Goal: Task Accomplishment & Management: Use online tool/utility

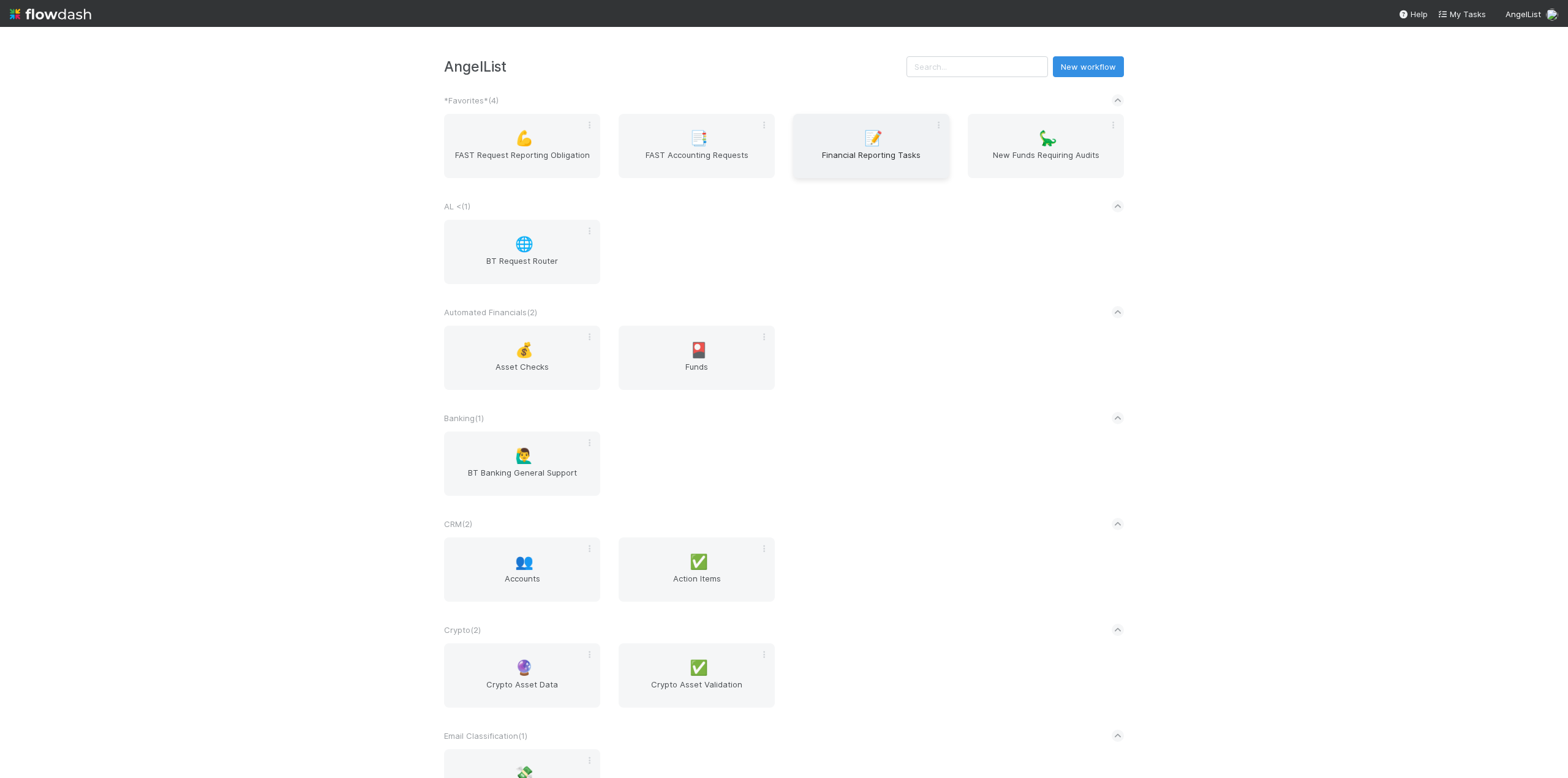
click at [864, 147] on div "📝 Financial Reporting Tasks" at bounding box center [871, 146] width 156 height 64
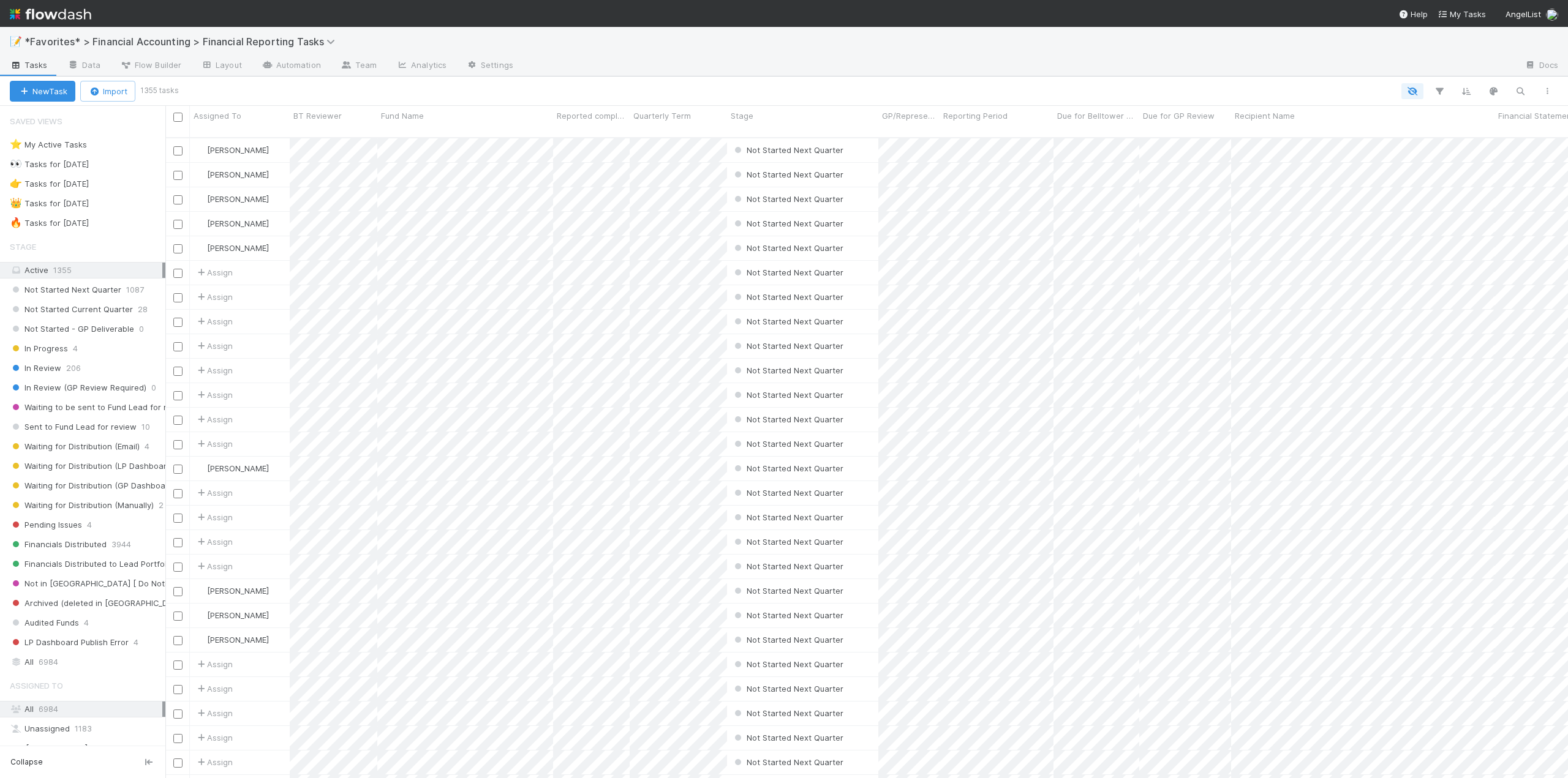
scroll to position [642, 1393]
click at [46, 365] on span "In Review" at bounding box center [35, 368] width 51 height 15
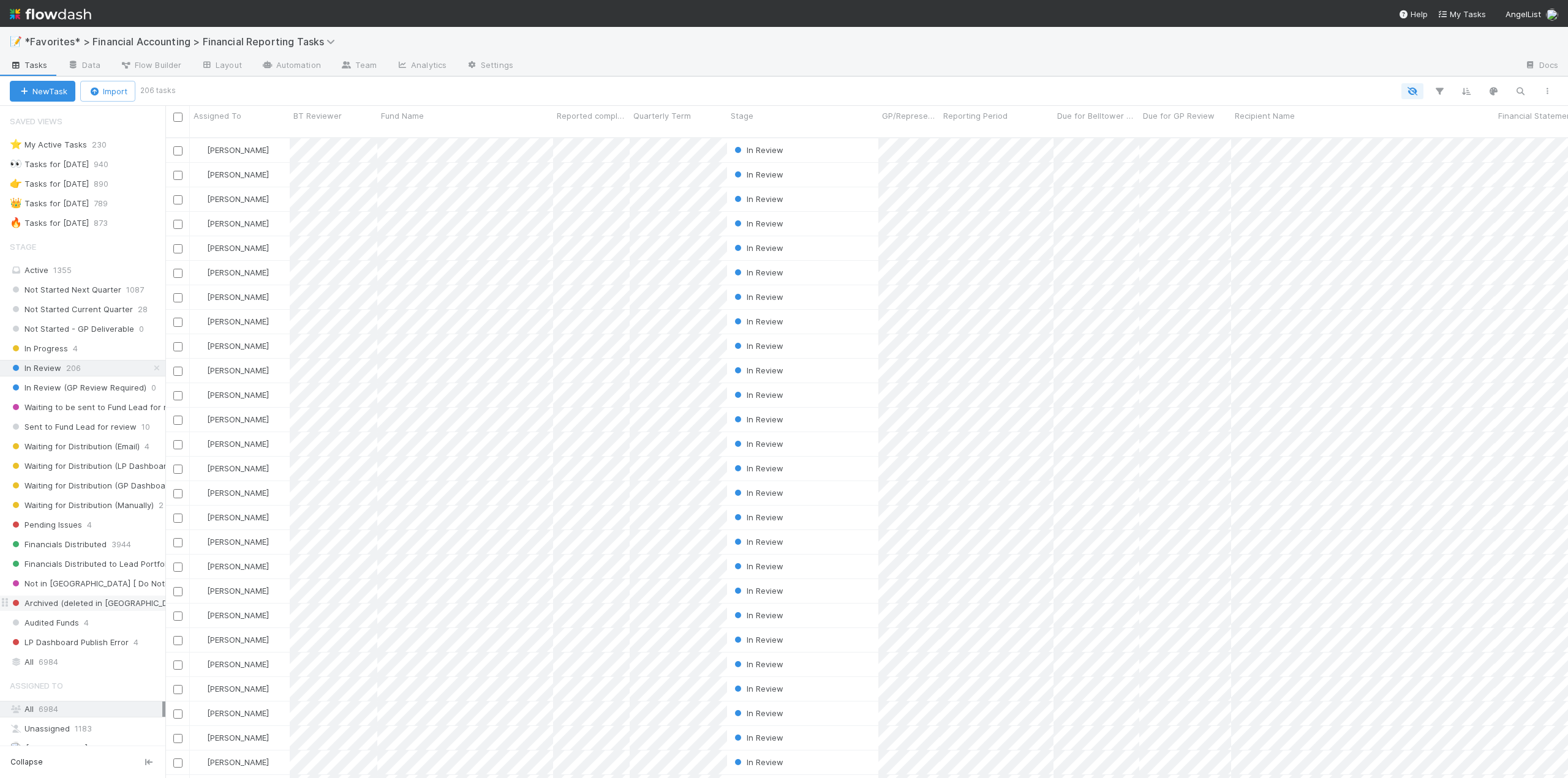
scroll to position [184, 0]
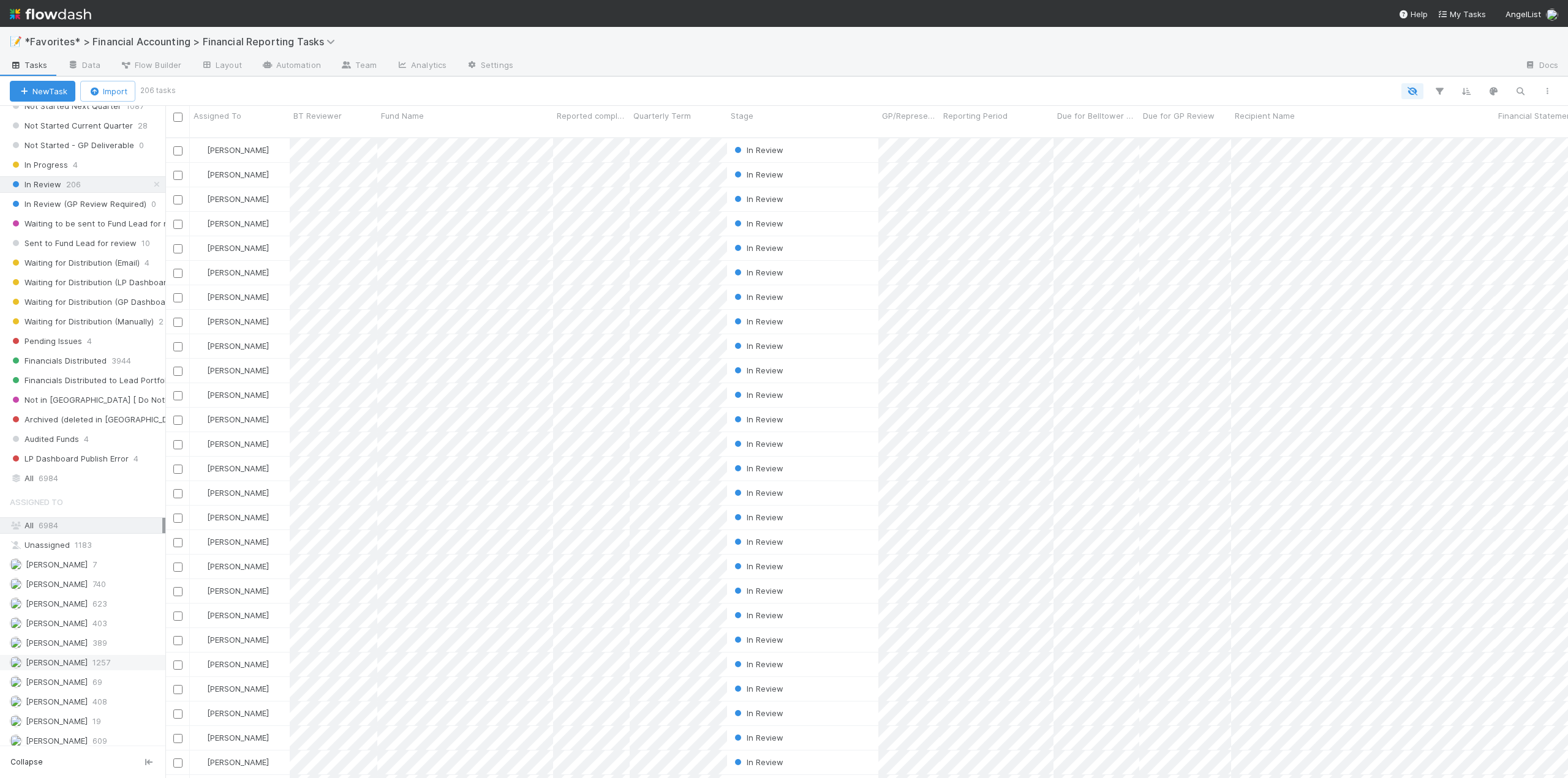
click at [53, 665] on span "[PERSON_NAME]" at bounding box center [57, 662] width 62 height 10
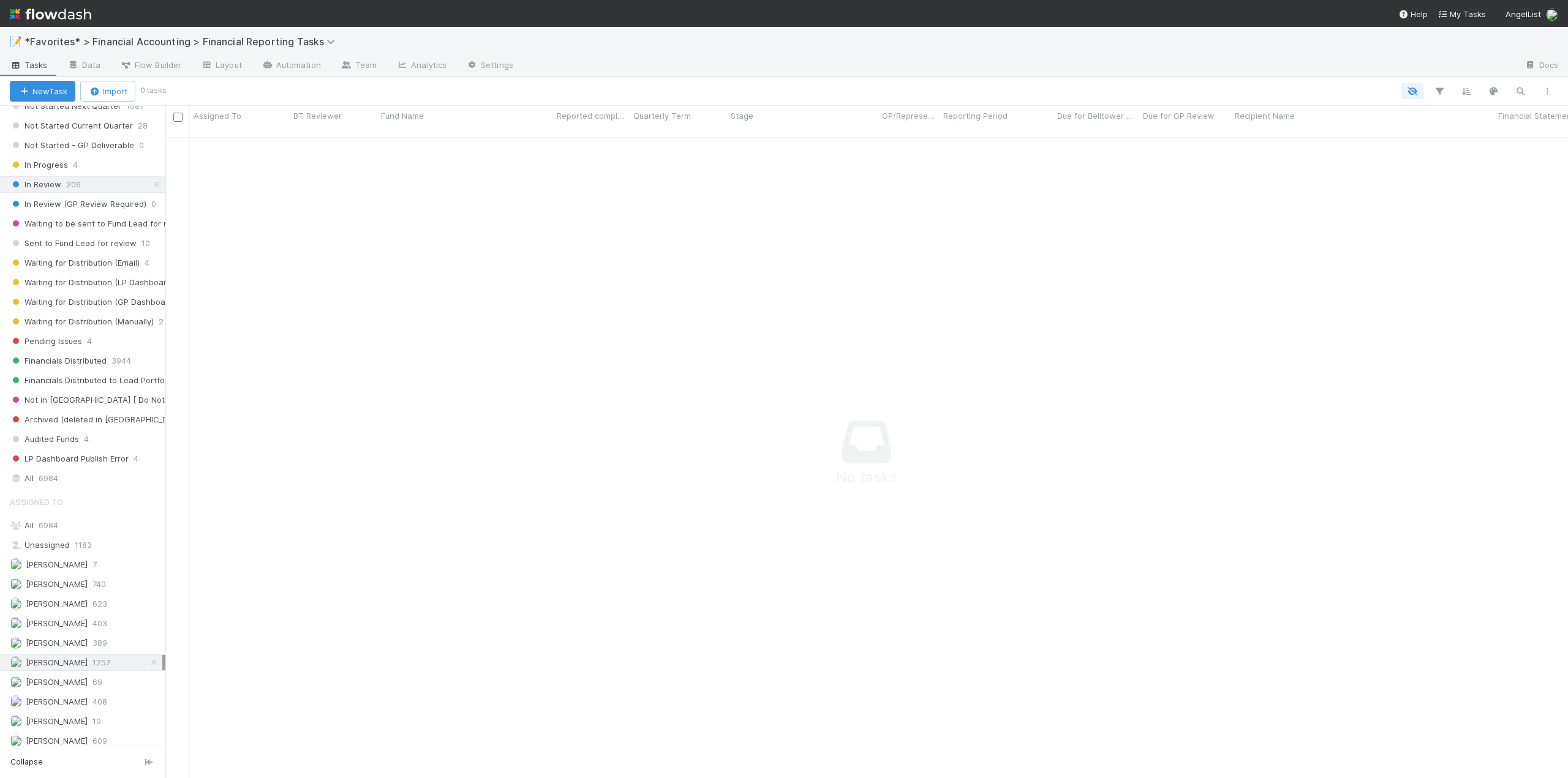
scroll to position [632, 1393]
click at [51, 608] on span "[PERSON_NAME]" at bounding box center [57, 603] width 62 height 10
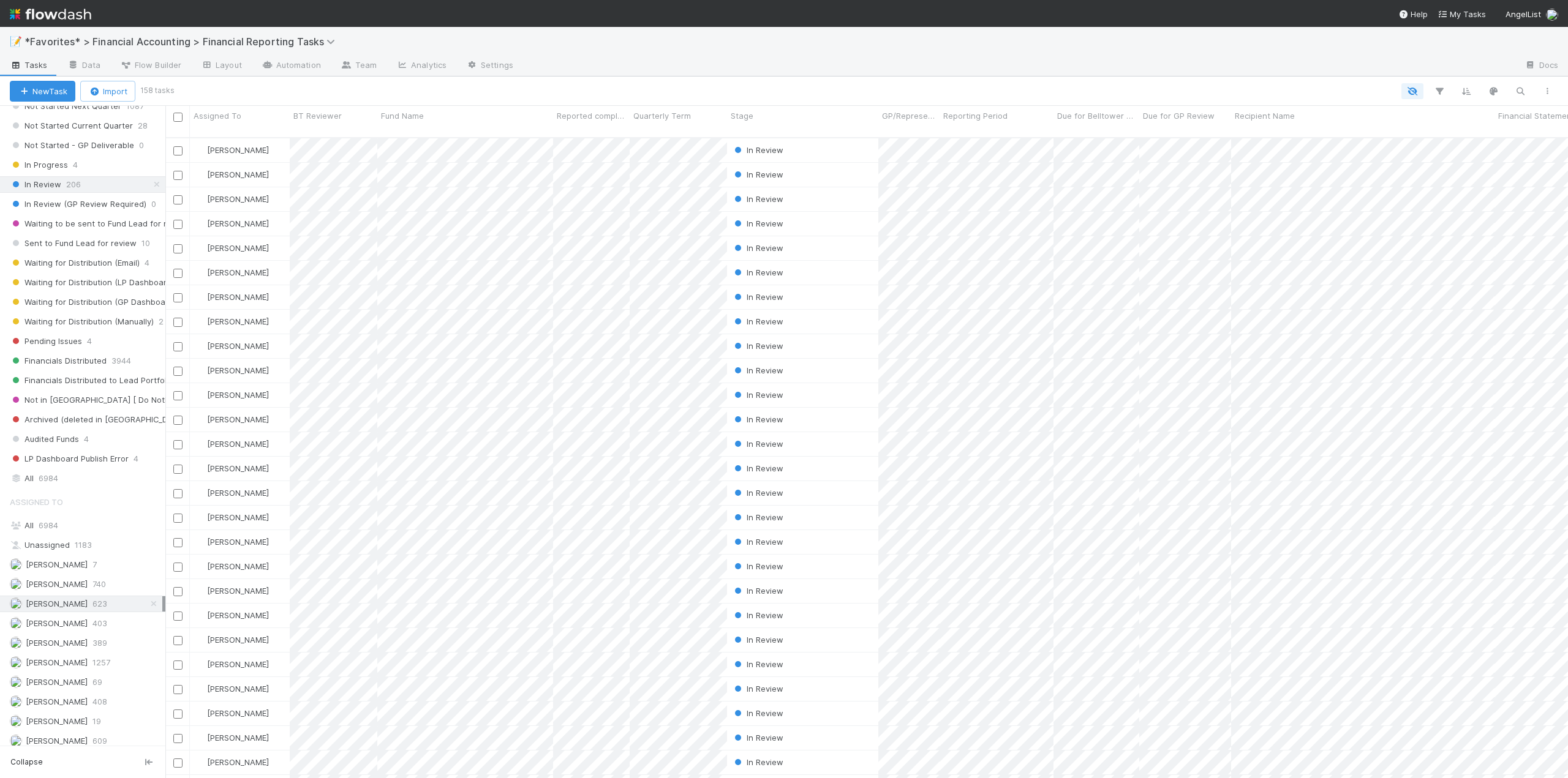
scroll to position [642, 1393]
click at [590, 116] on span "Reported completed by" at bounding box center [586, 116] width 58 height 12
click at [602, 136] on div "Sort A → Z" at bounding box center [627, 139] width 139 height 19
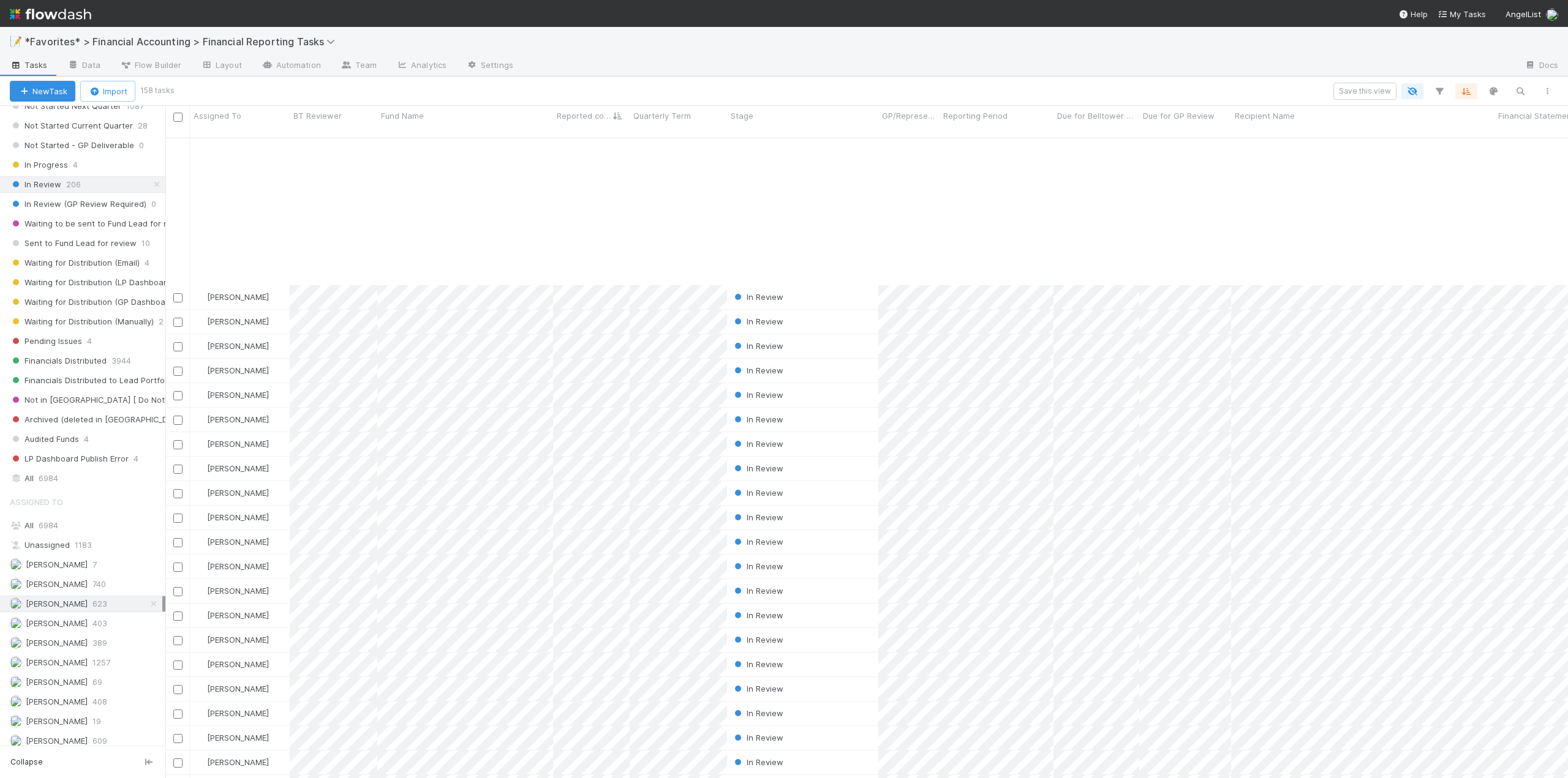
scroll to position [3229, 0]
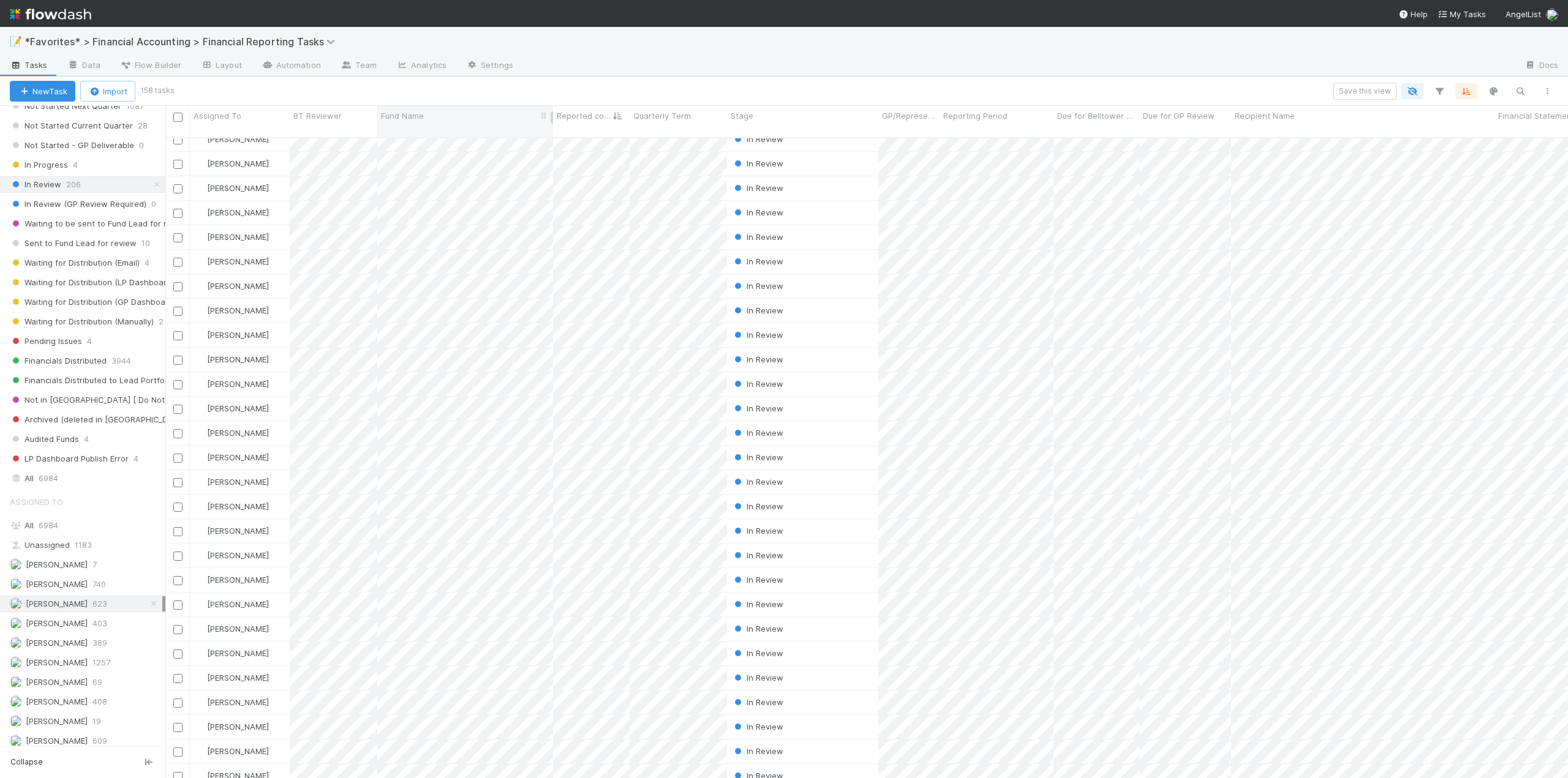
click at [453, 109] on div "Fund Name" at bounding box center [466, 121] width 176 height 31
click at [453, 121] on div "Fund Name" at bounding box center [465, 116] width 169 height 12
click at [449, 135] on div "Sort A → Z" at bounding box center [451, 139] width 139 height 19
click at [1443, 91] on icon "button" at bounding box center [1439, 91] width 12 height 11
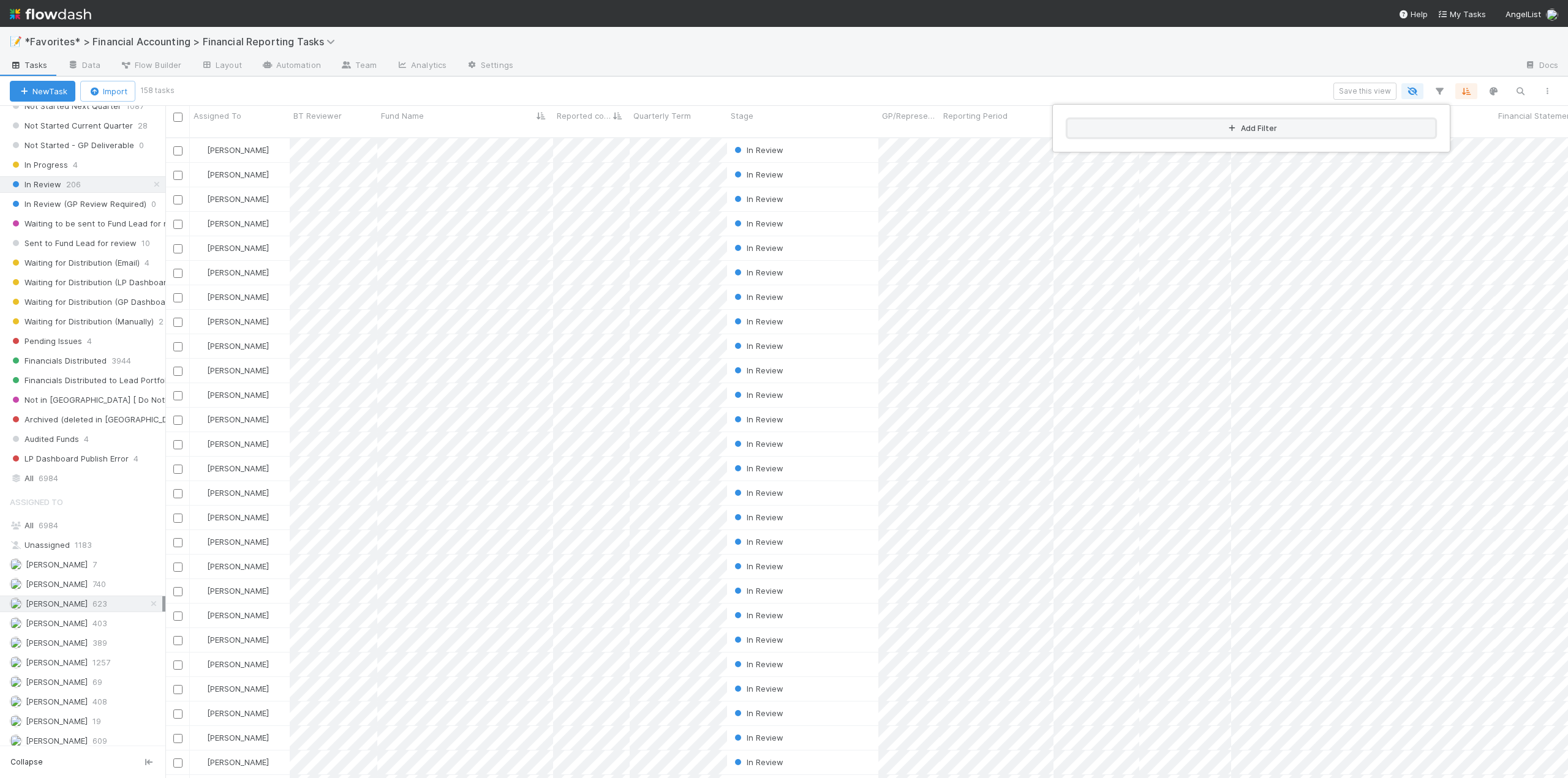
click at [1245, 126] on button "Add Filter" at bounding box center [1251, 128] width 367 height 18
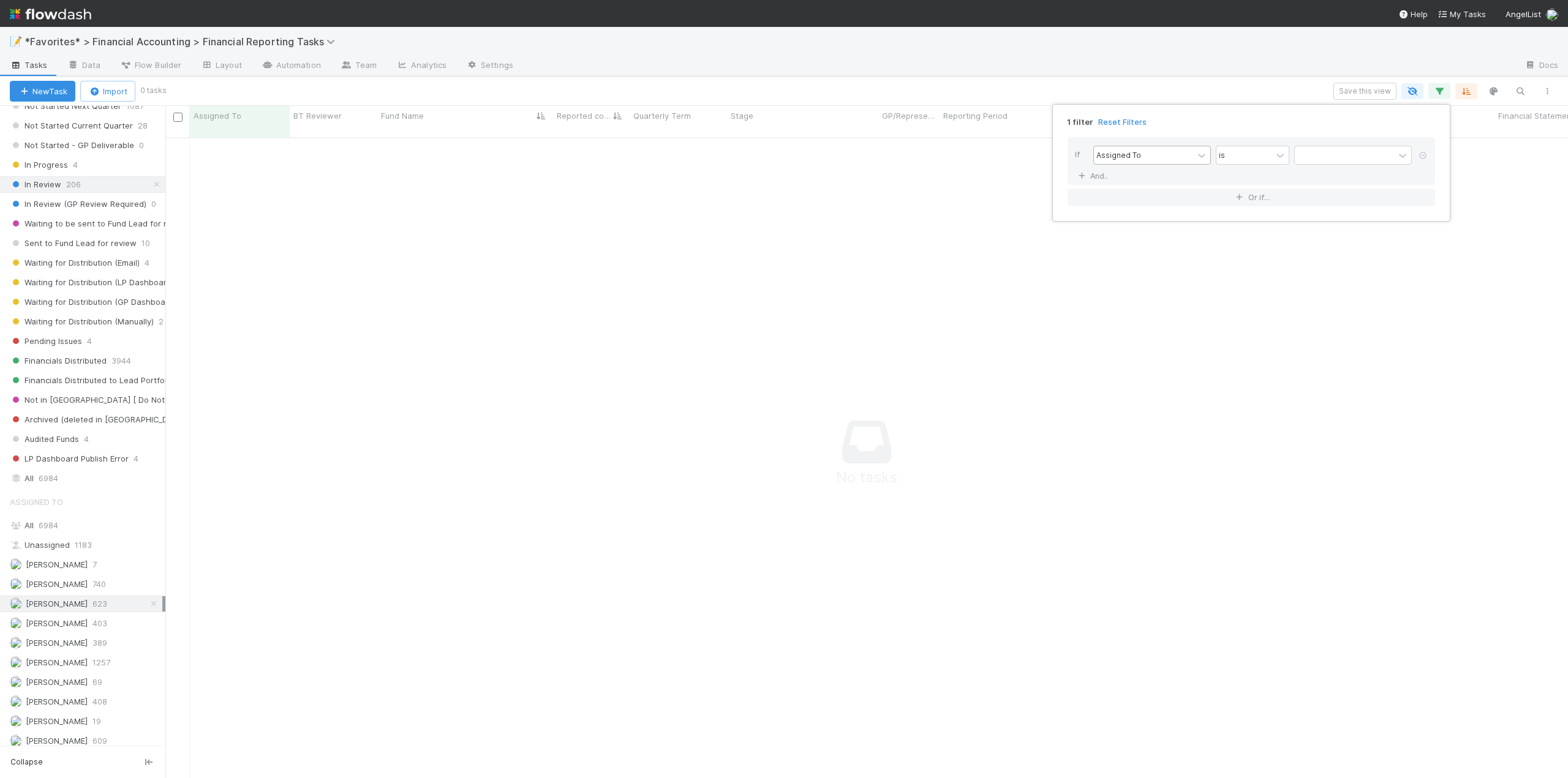
scroll to position [632, 1393]
click at [1152, 159] on div "Assigned To" at bounding box center [1144, 155] width 100 height 18
click at [1144, 334] on div "Quarterly Term" at bounding box center [1152, 330] width 118 height 21
click at [1341, 155] on input "text" at bounding box center [1353, 155] width 118 height 19
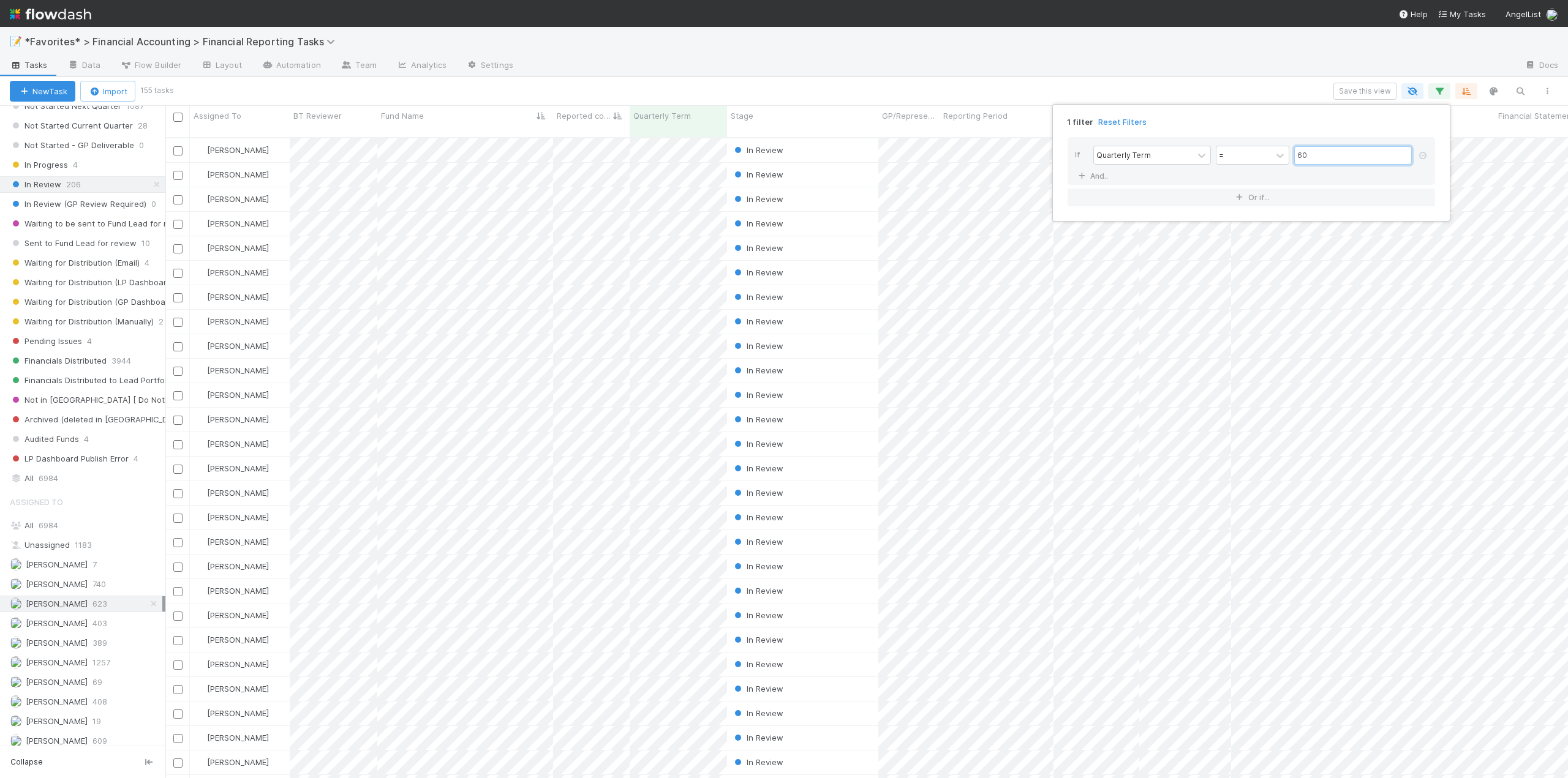
scroll to position [642, 1393]
type input "60"
click at [677, 92] on div "1 filter Reset Filters If Quarterly Term = 60 And.. Or if..." at bounding box center [784, 389] width 1568 height 778
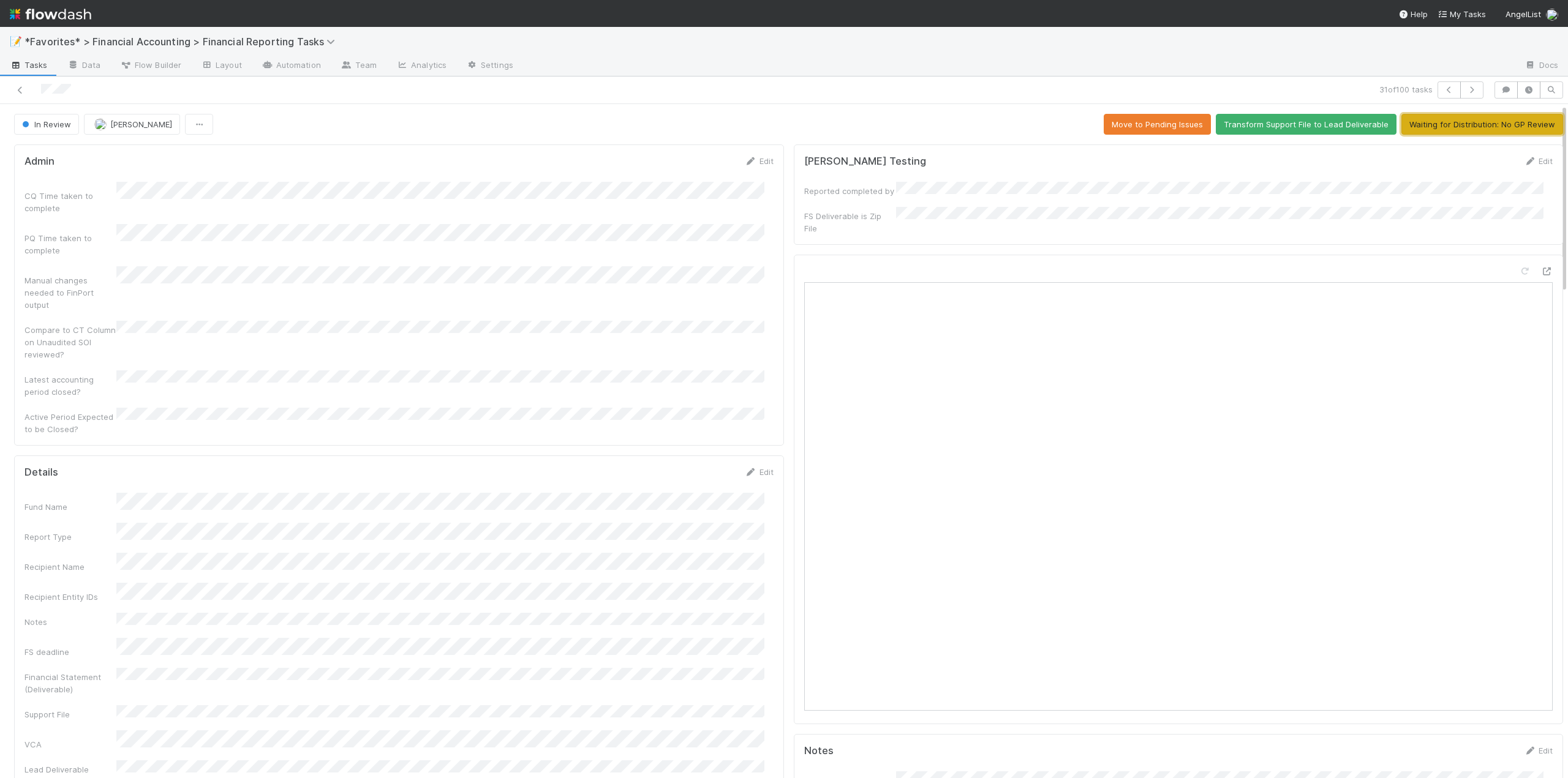
click at [1461, 126] on button "Waiting for Distribution: No GP Review" at bounding box center [1483, 124] width 162 height 21
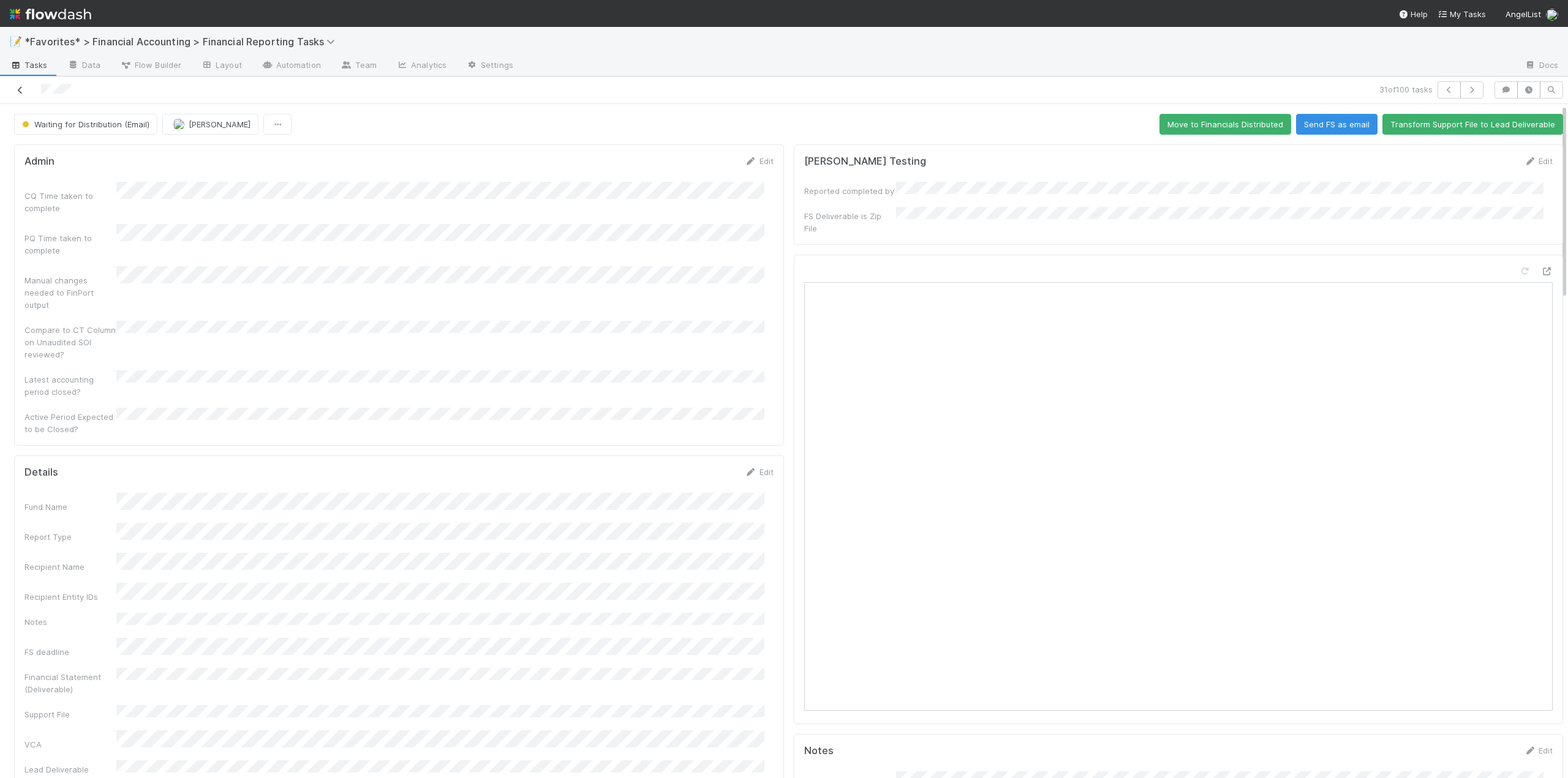
click at [21, 88] on icon at bounding box center [20, 91] width 12 height 8
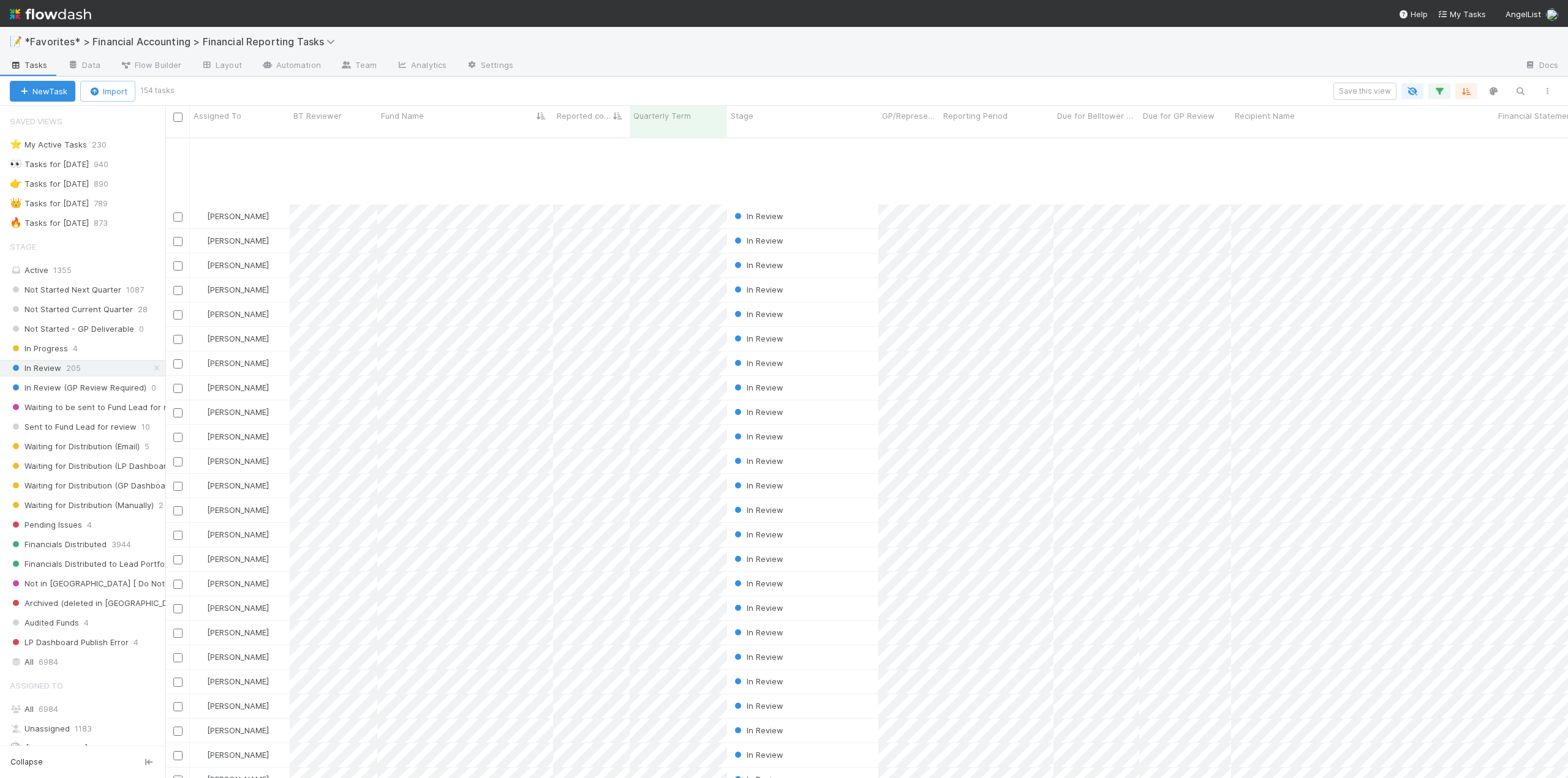
scroll to position [245, 0]
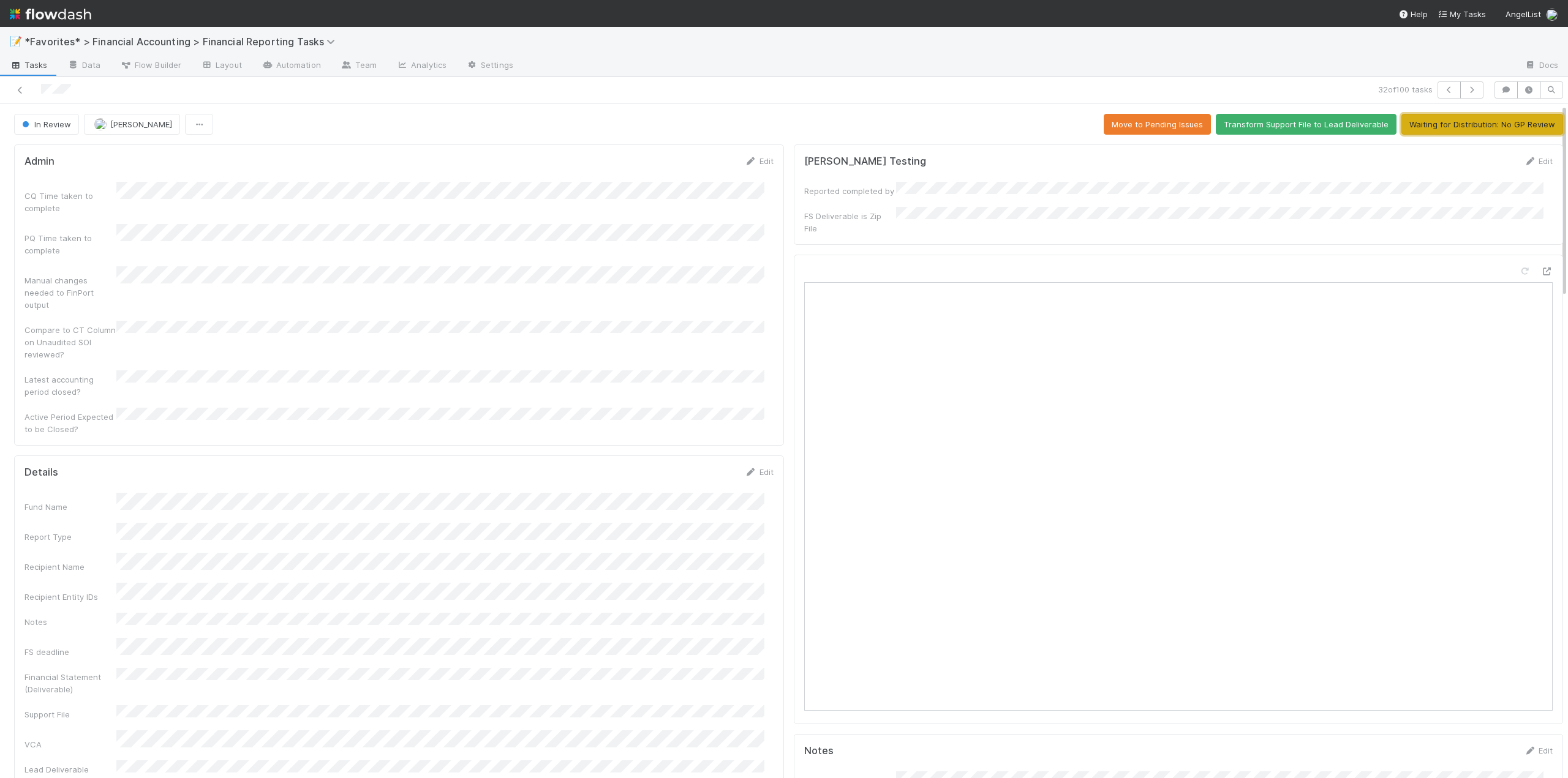
click at [1424, 128] on button "Waiting for Distribution: No GP Review" at bounding box center [1483, 124] width 162 height 21
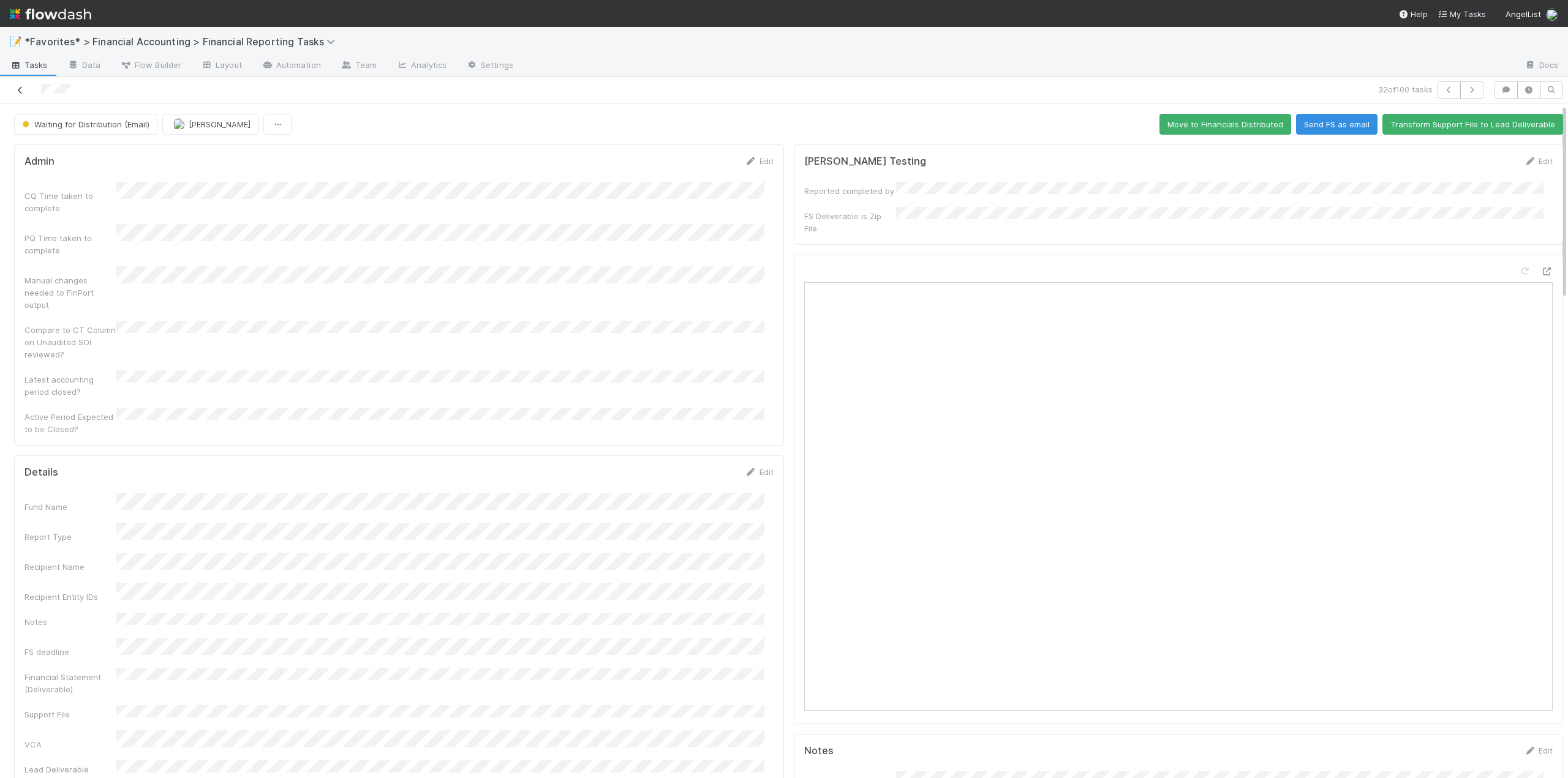
click at [20, 92] on icon at bounding box center [20, 91] width 12 height 8
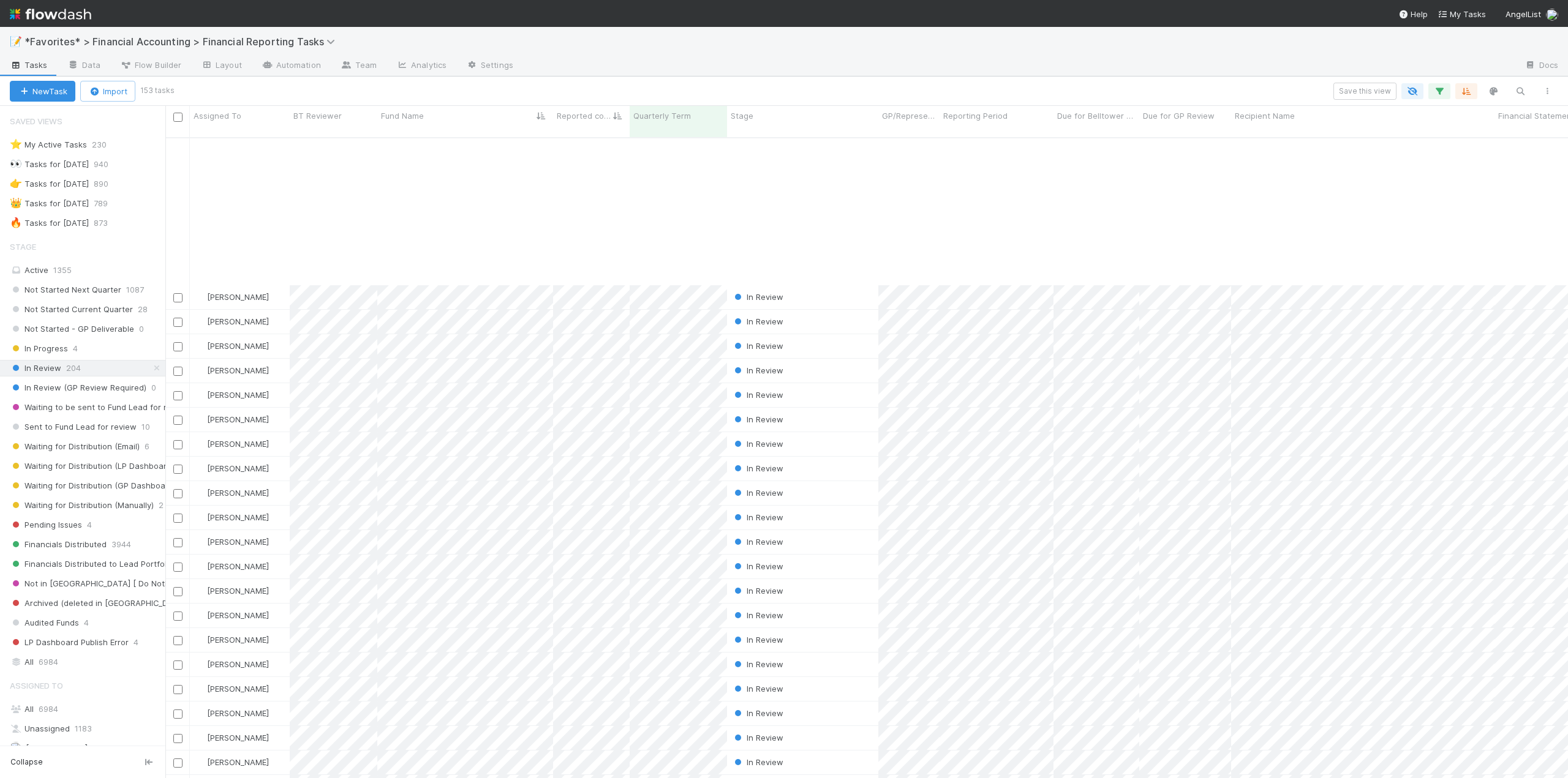
scroll to position [306, 0]
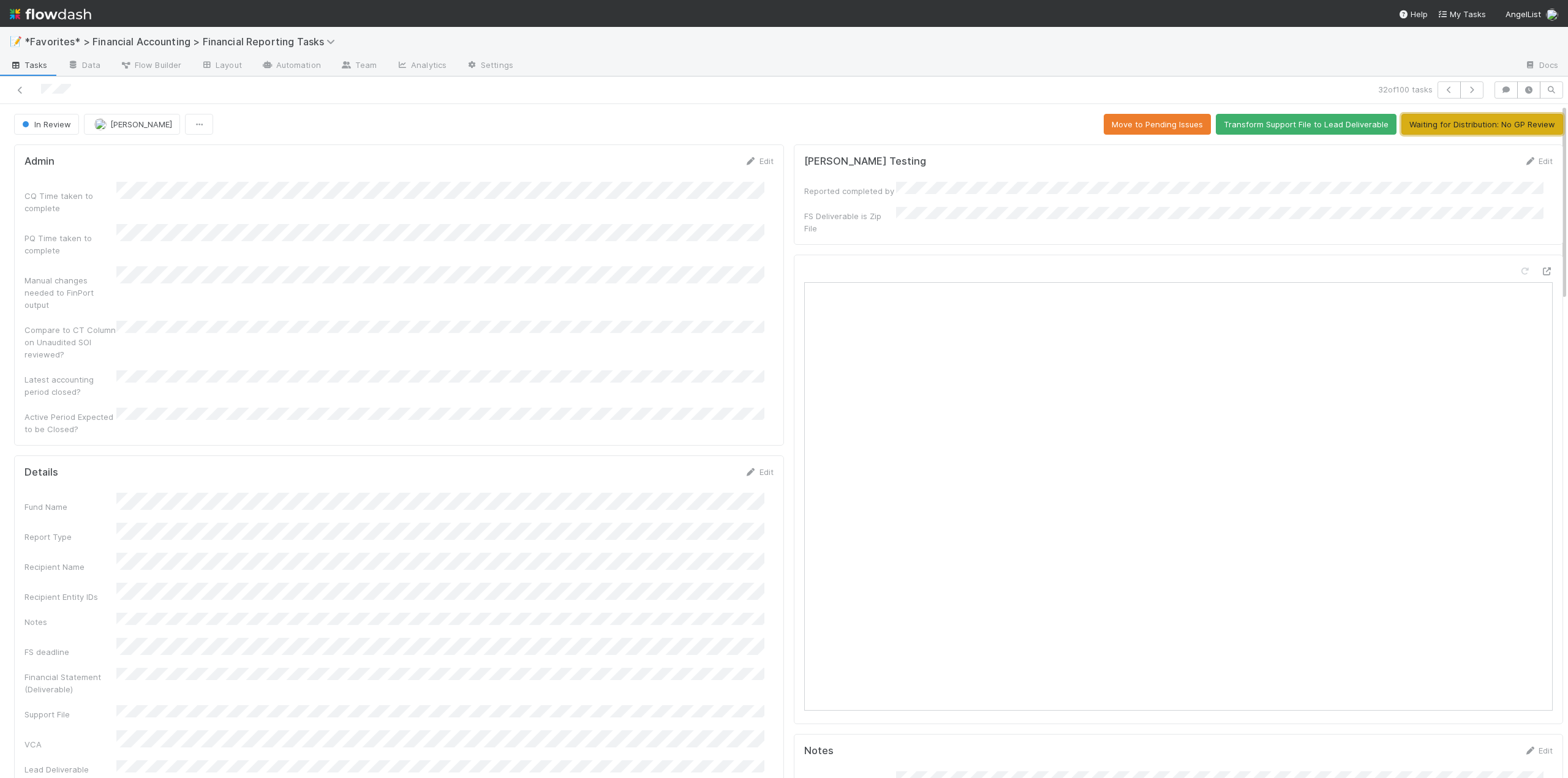
click at [1421, 128] on button "Waiting for Distribution: No GP Review" at bounding box center [1483, 124] width 162 height 21
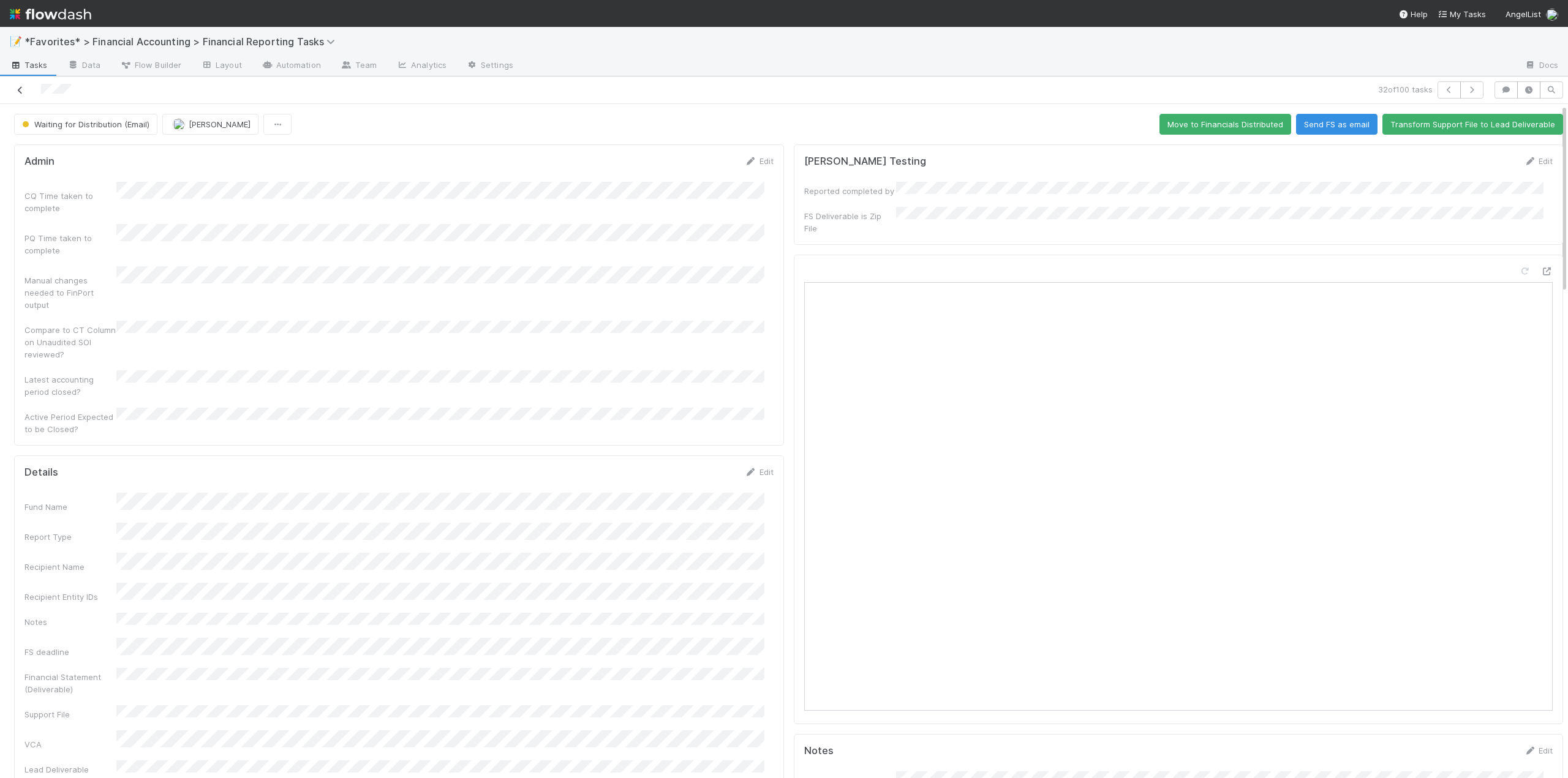
click at [19, 92] on icon at bounding box center [20, 91] width 12 height 8
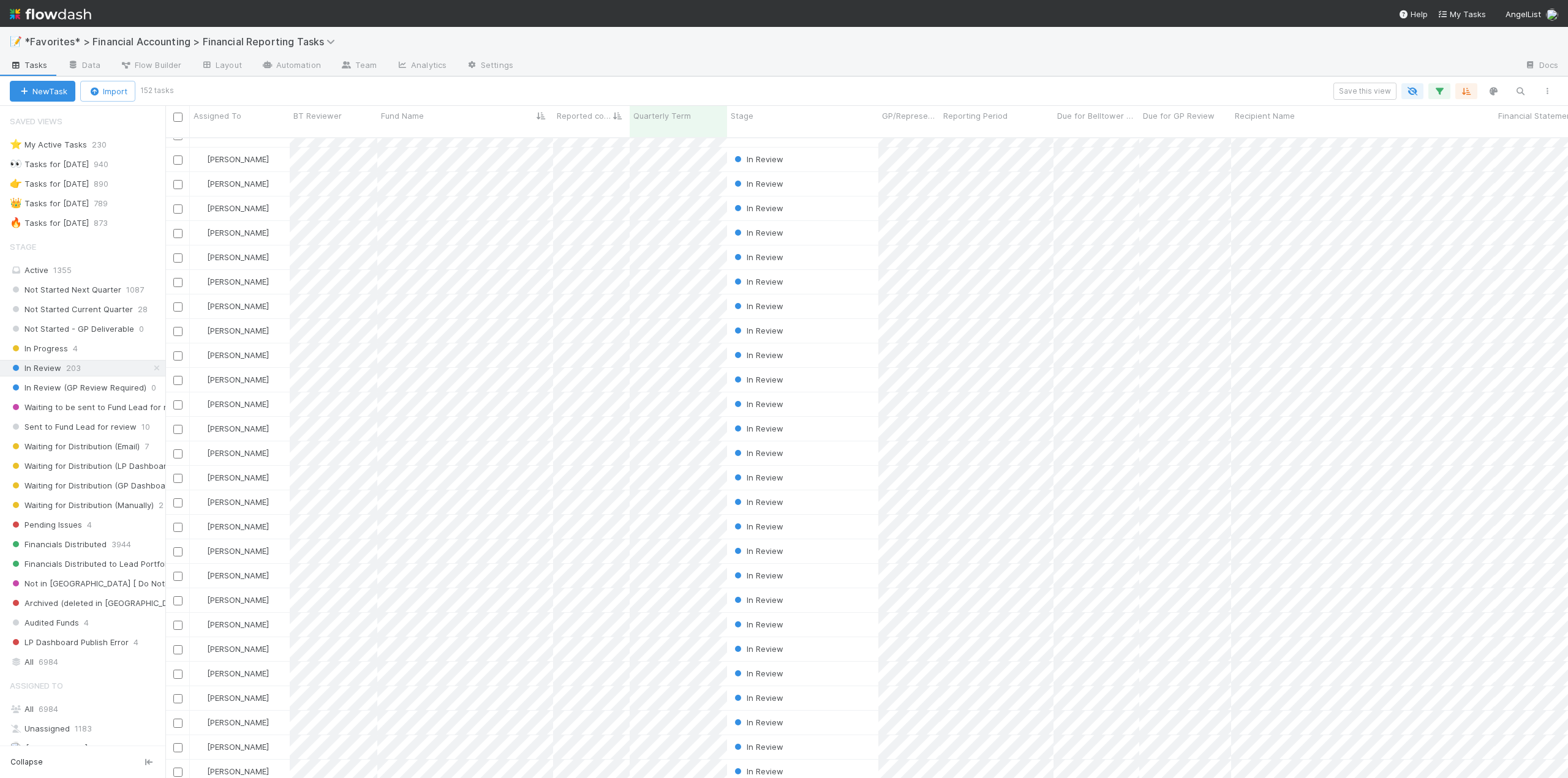
scroll to position [245, 0]
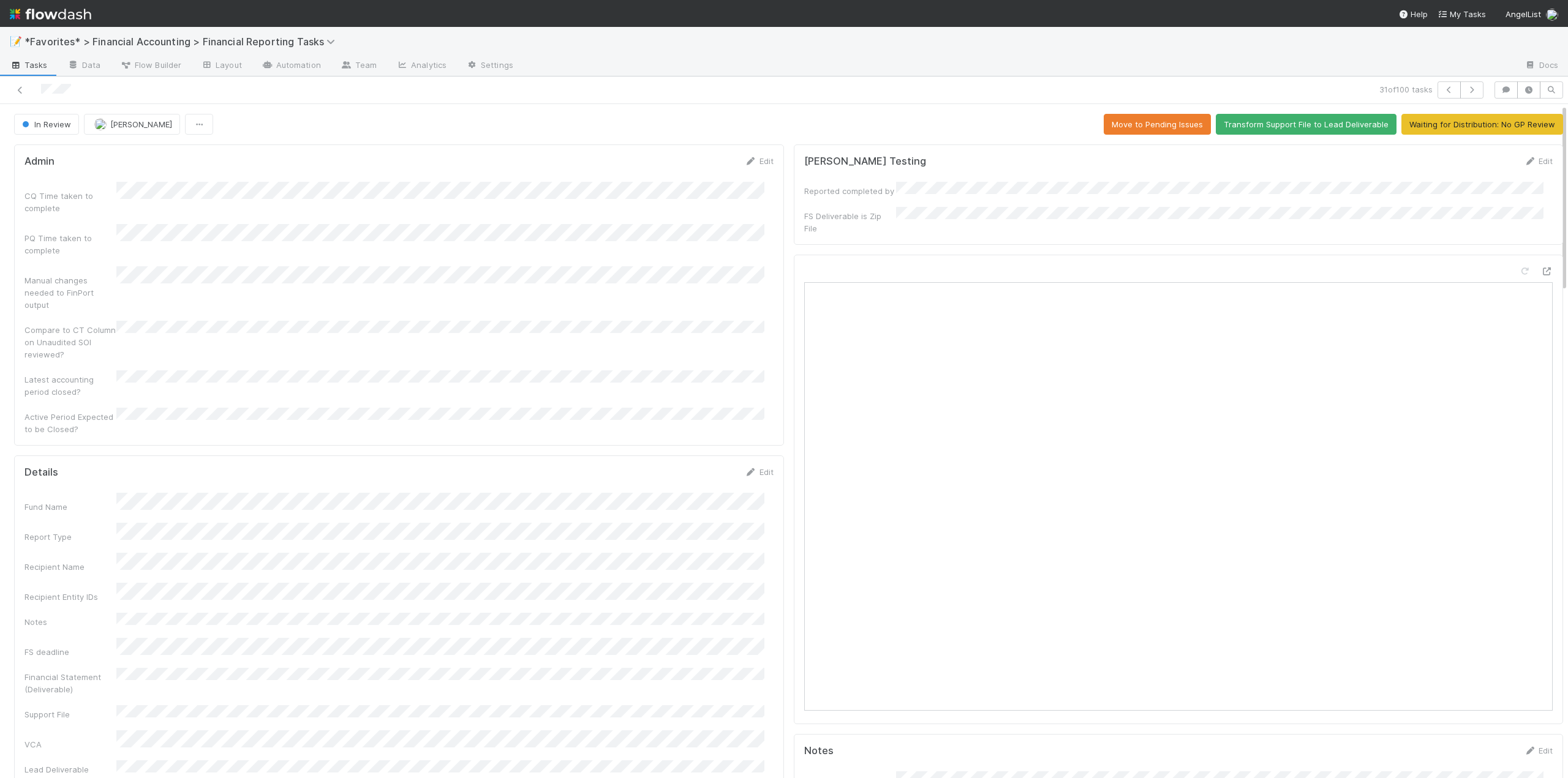
click at [428, 297] on div "CQ Time taken to complete PQ Time taken to complete Manual changes needed to Fi…" at bounding box center [399, 308] width 749 height 254
click at [1449, 126] on button "Waiting for Distribution: No GP Review" at bounding box center [1483, 124] width 162 height 21
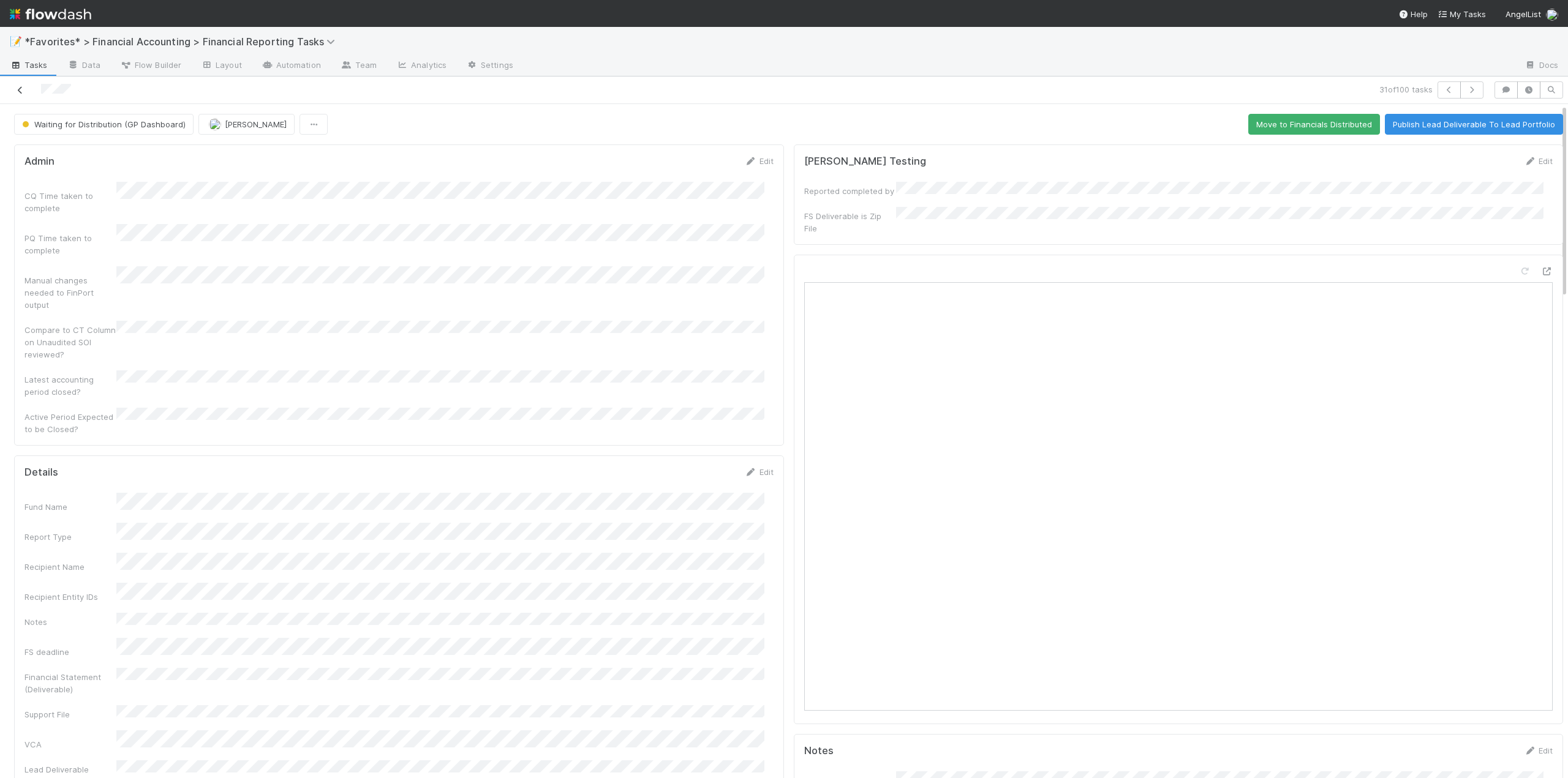
click at [20, 88] on icon at bounding box center [20, 91] width 12 height 8
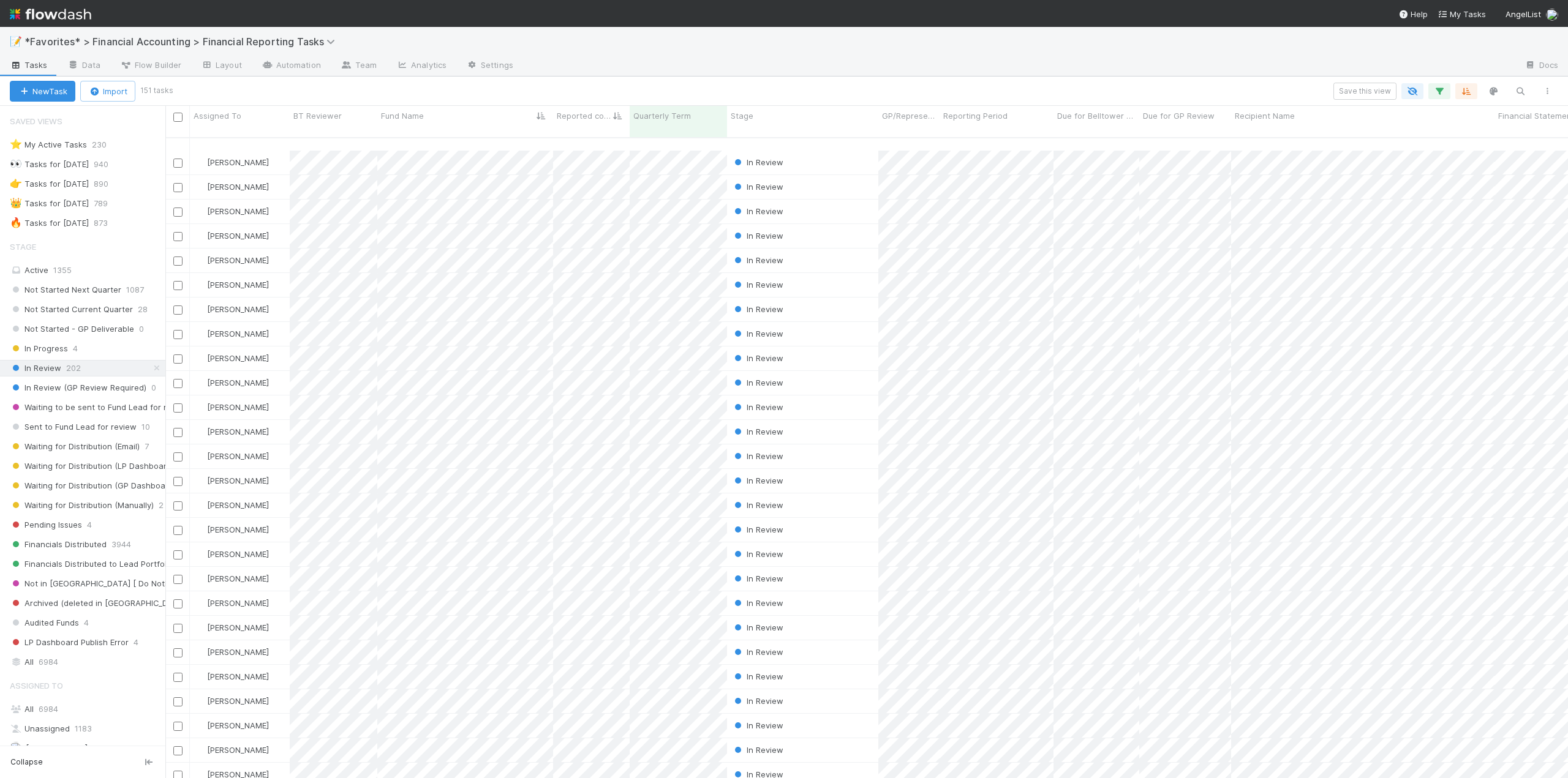
scroll to position [306, 0]
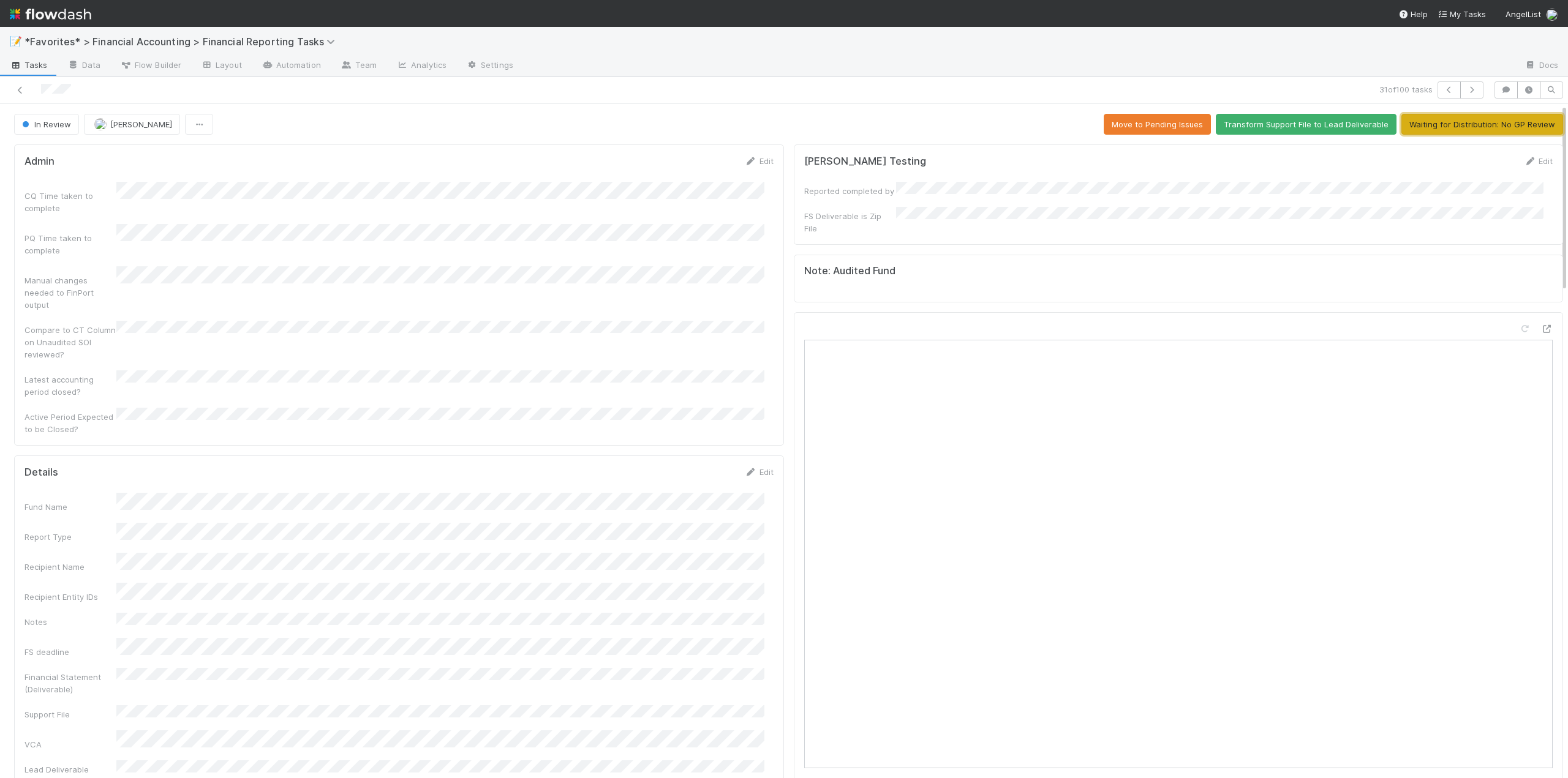
click at [1452, 121] on button "Waiting for Distribution: No GP Review" at bounding box center [1483, 124] width 162 height 21
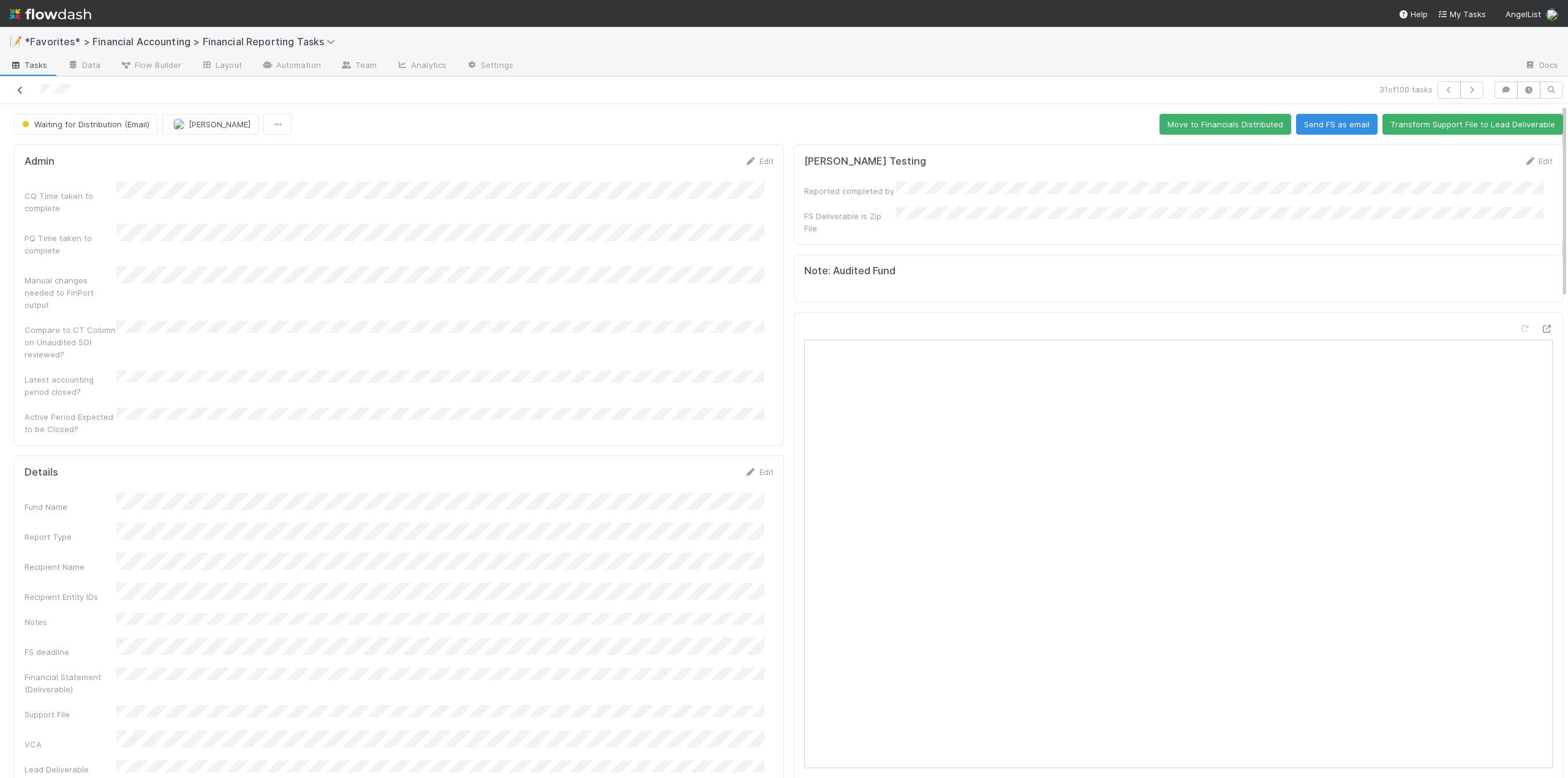
click at [15, 87] on icon at bounding box center [20, 91] width 12 height 8
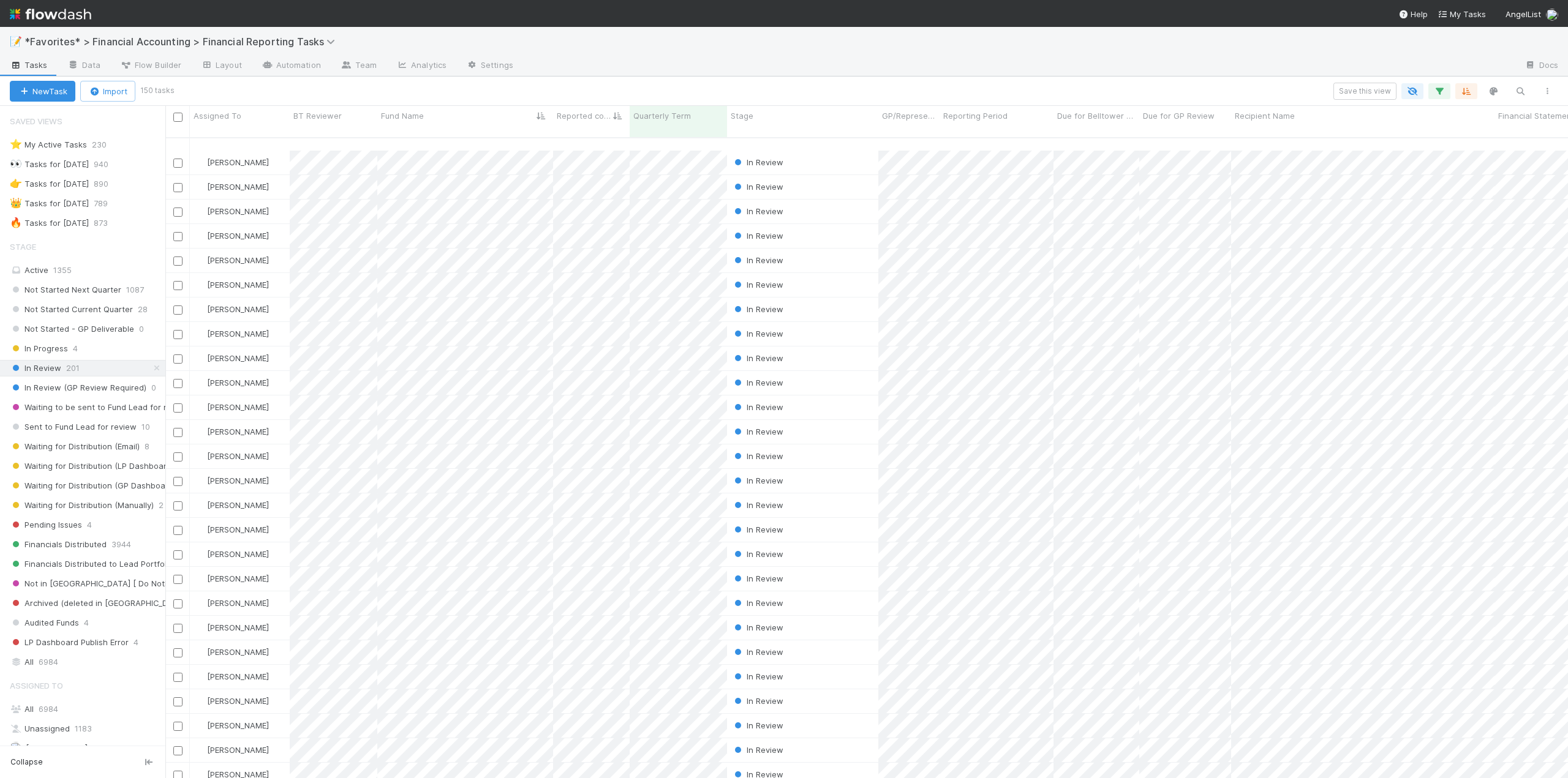
scroll to position [306, 0]
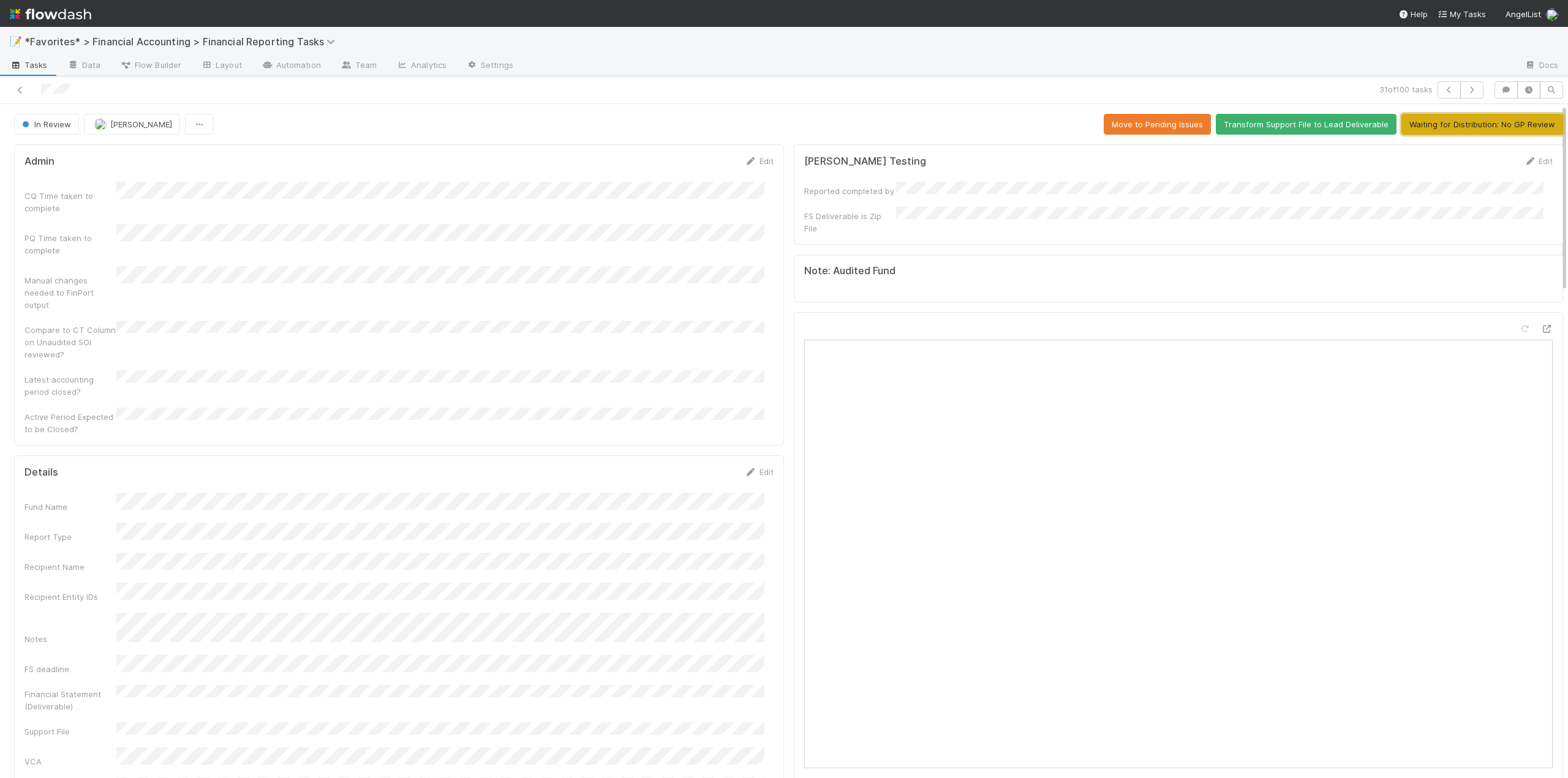
click at [1442, 126] on button "Waiting for Distribution: No GP Review" at bounding box center [1483, 124] width 162 height 21
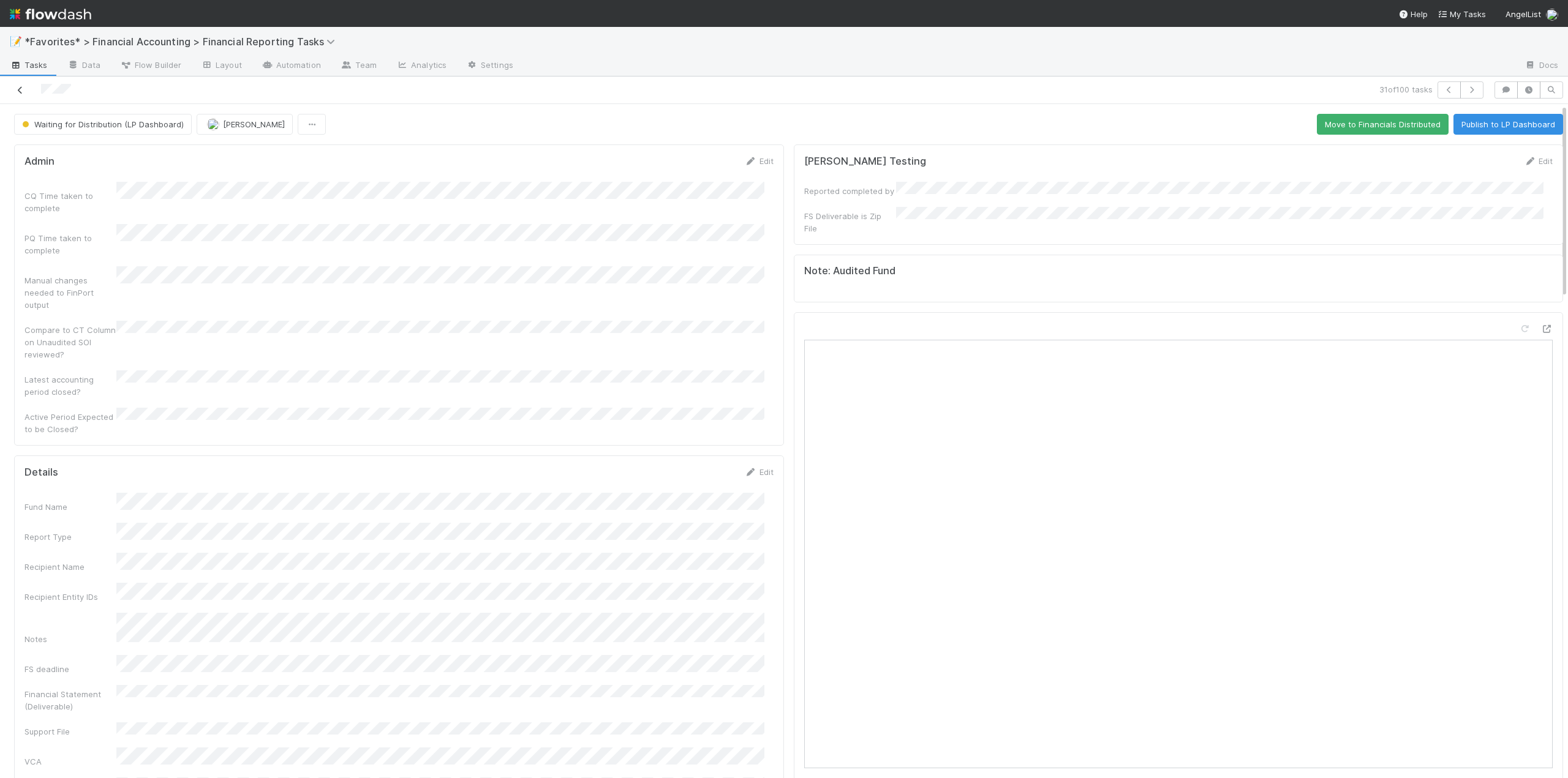
click at [20, 91] on icon at bounding box center [20, 91] width 12 height 8
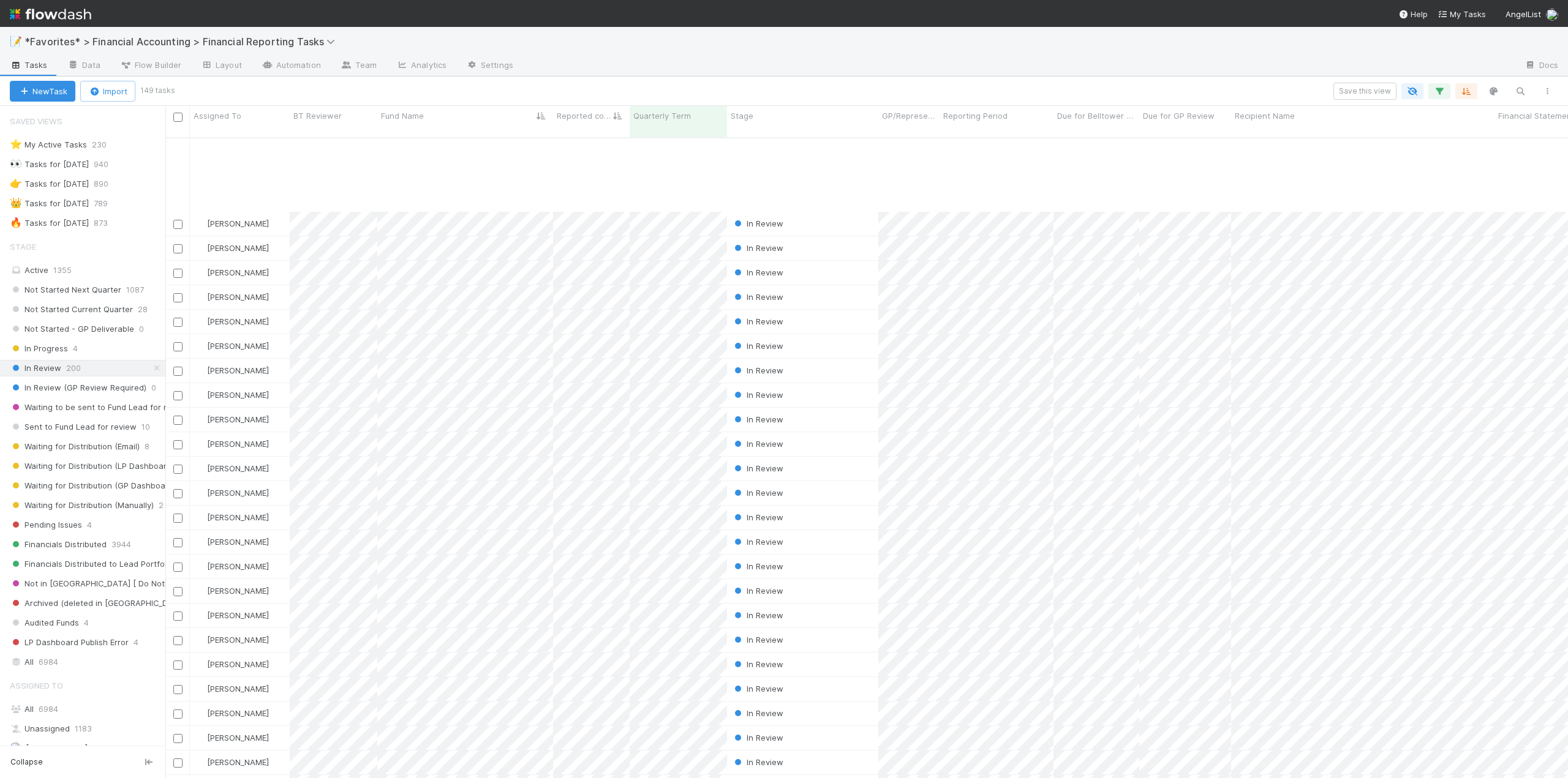
scroll to position [490, 0]
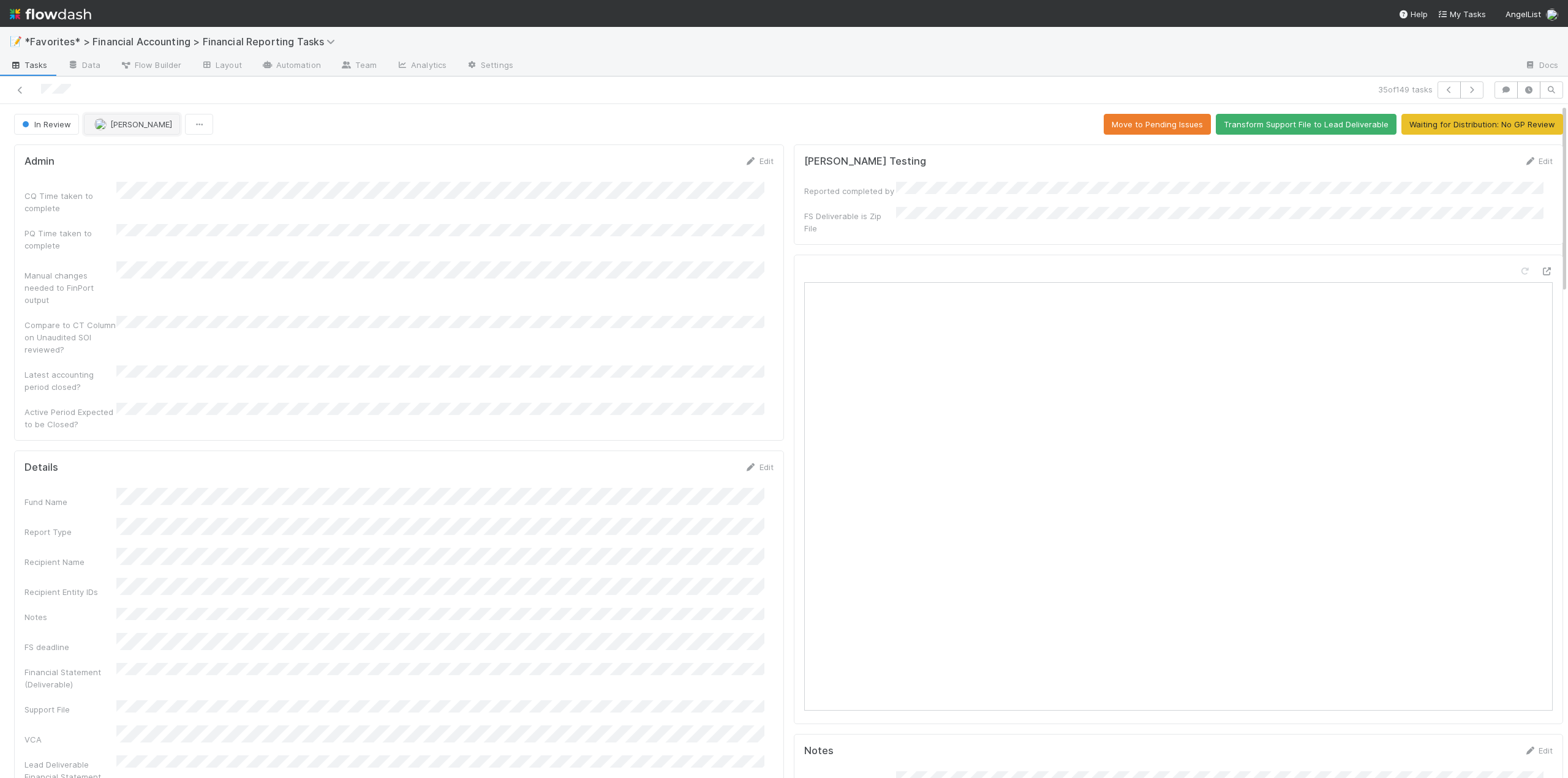
click at [126, 124] on span "[PERSON_NAME]" at bounding box center [141, 124] width 62 height 10
click at [141, 160] on div "[PERSON_NAME]" at bounding box center [164, 155] width 173 height 22
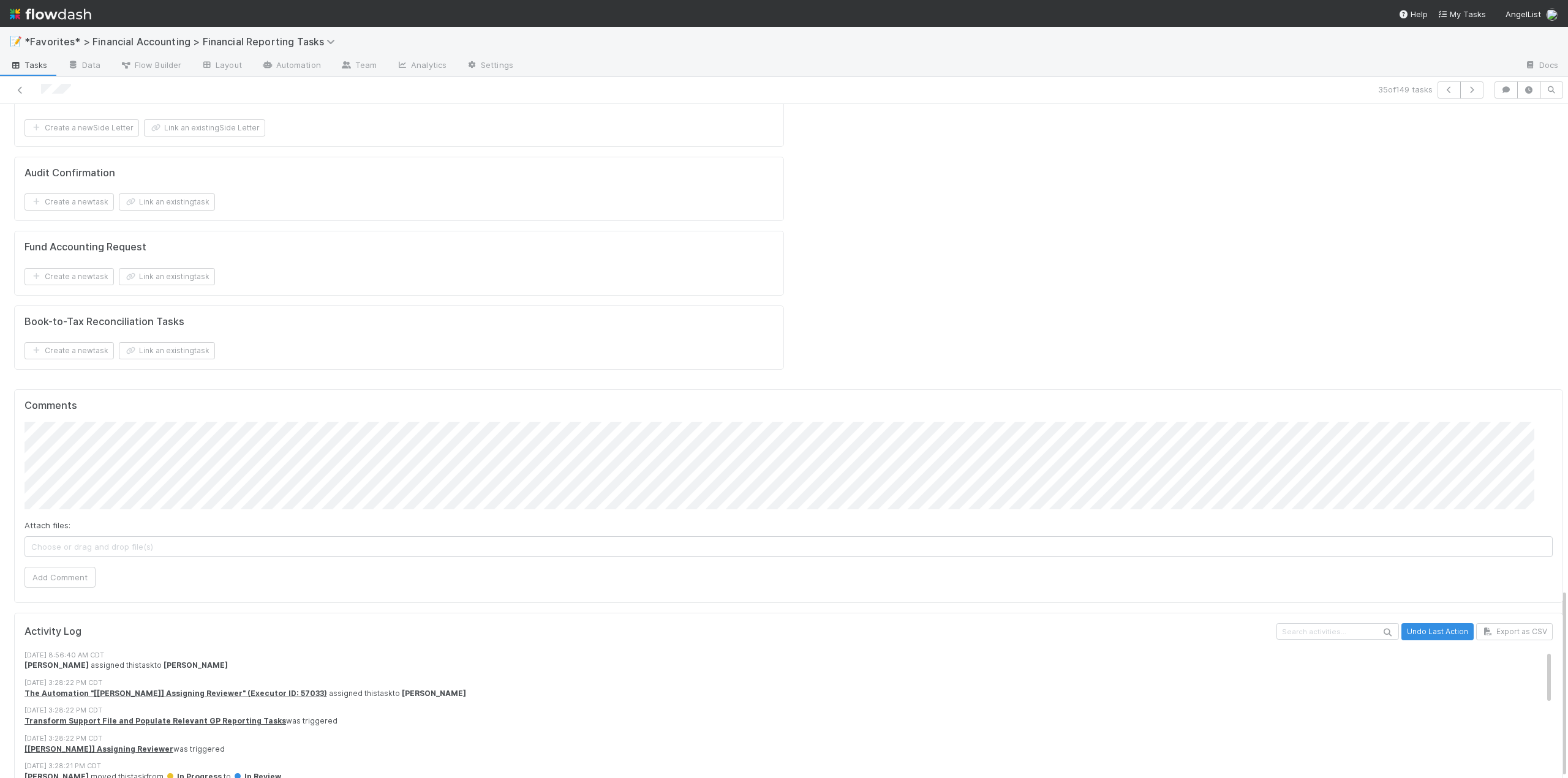
scroll to position [9, 0]
click at [19, 87] on icon at bounding box center [20, 91] width 12 height 8
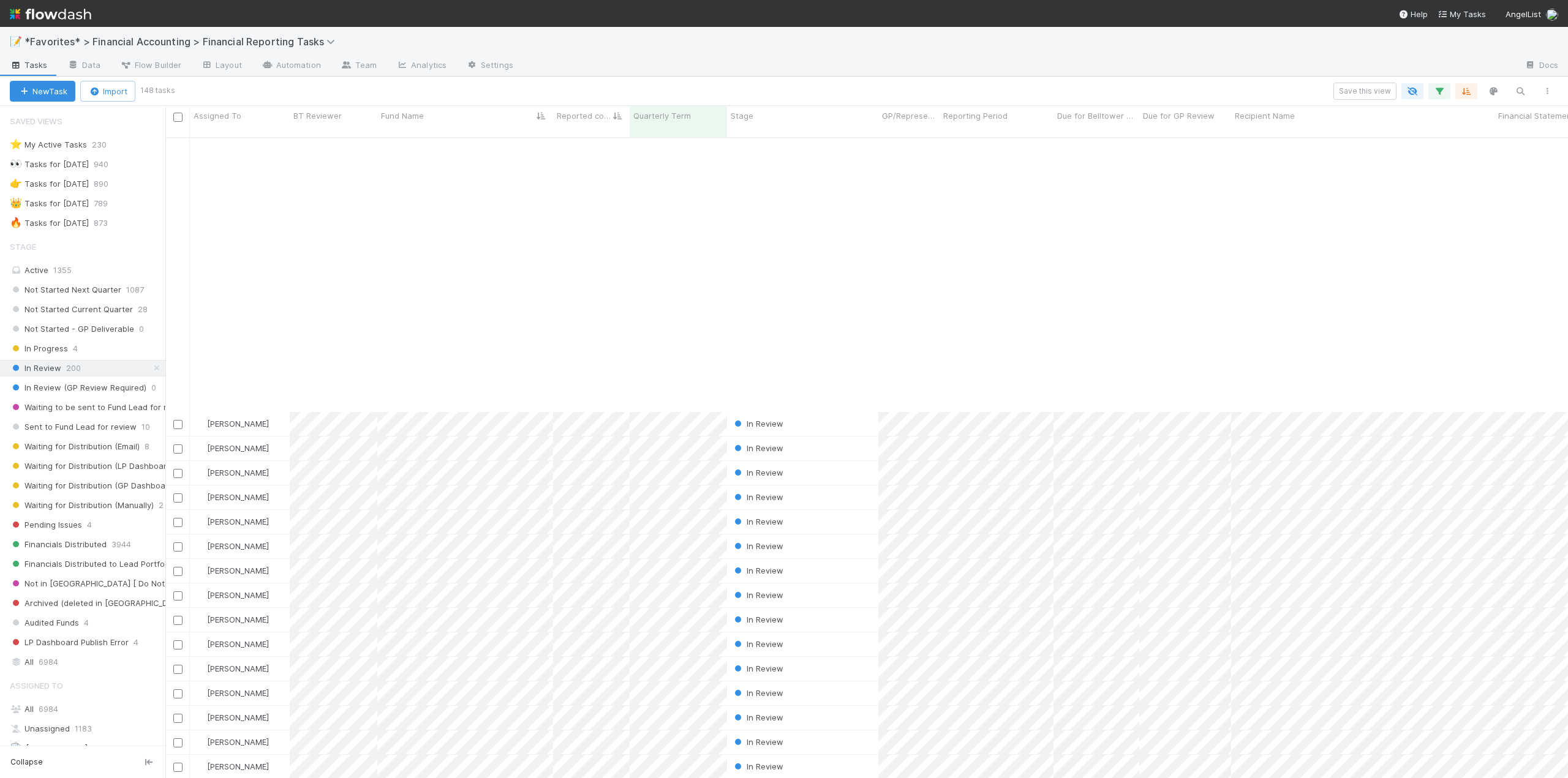
scroll to position [2984, 0]
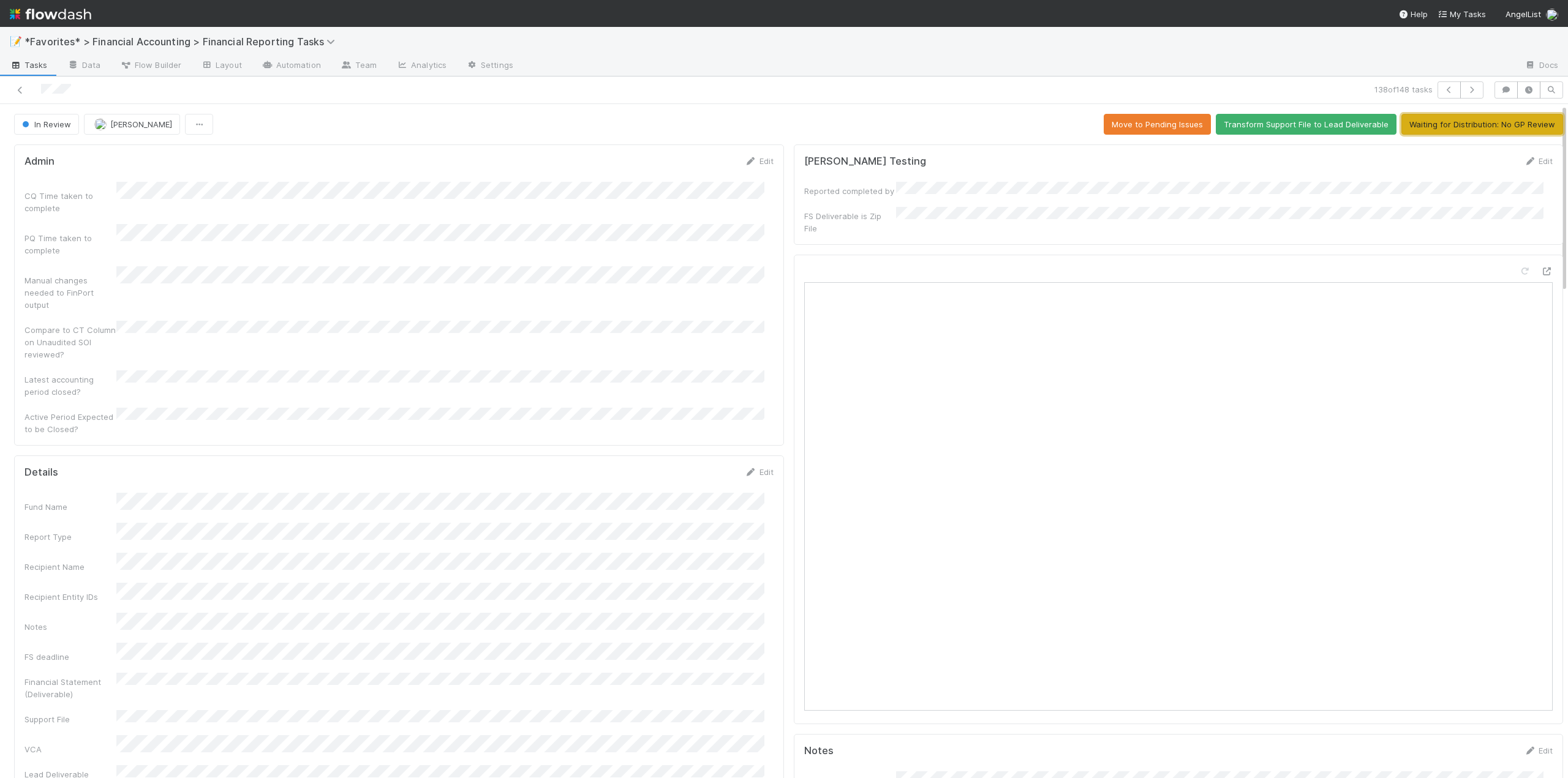
click at [1438, 127] on button "Waiting for Distribution: No GP Review" at bounding box center [1483, 124] width 162 height 21
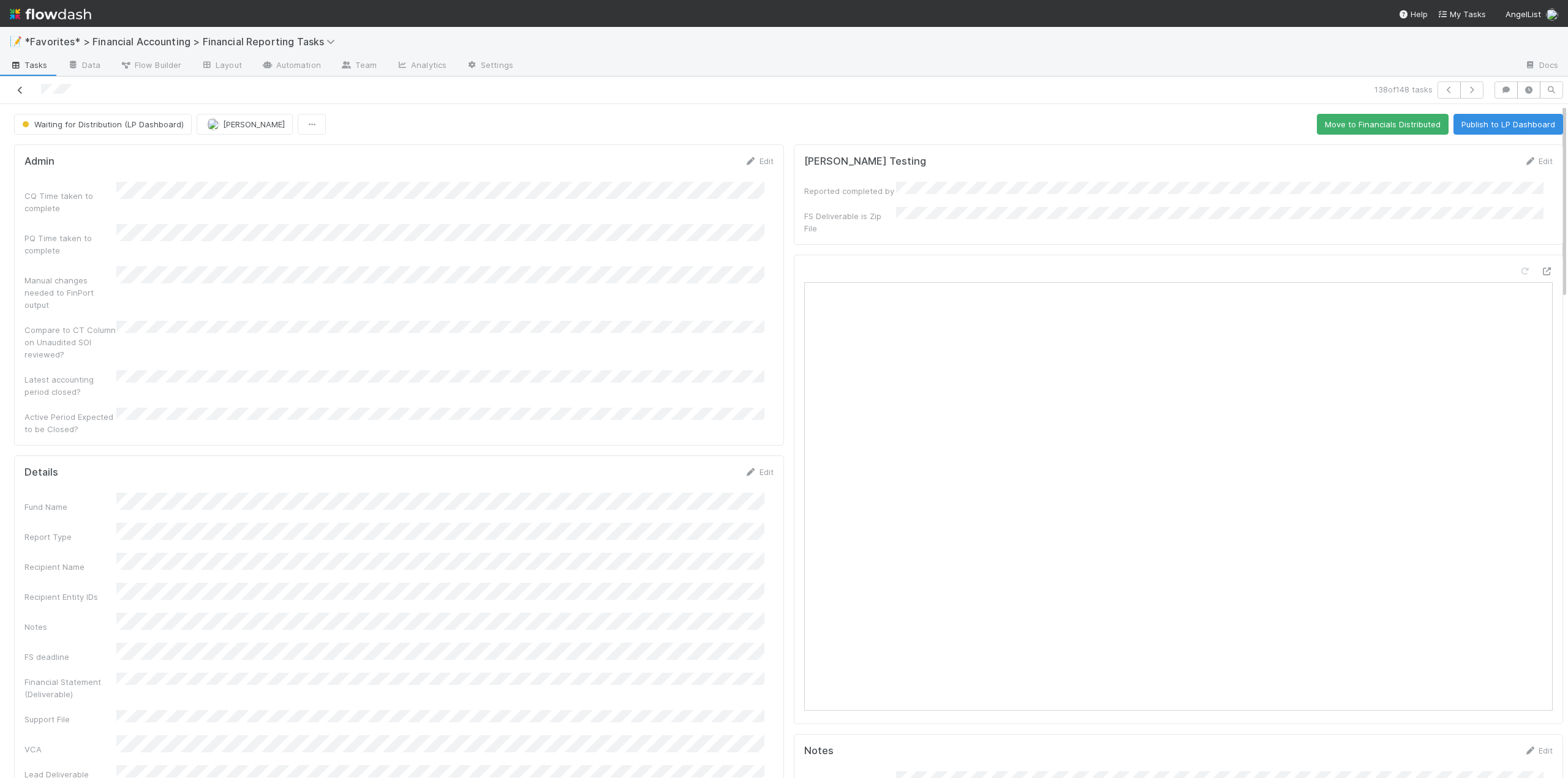
click at [17, 89] on icon at bounding box center [20, 91] width 12 height 8
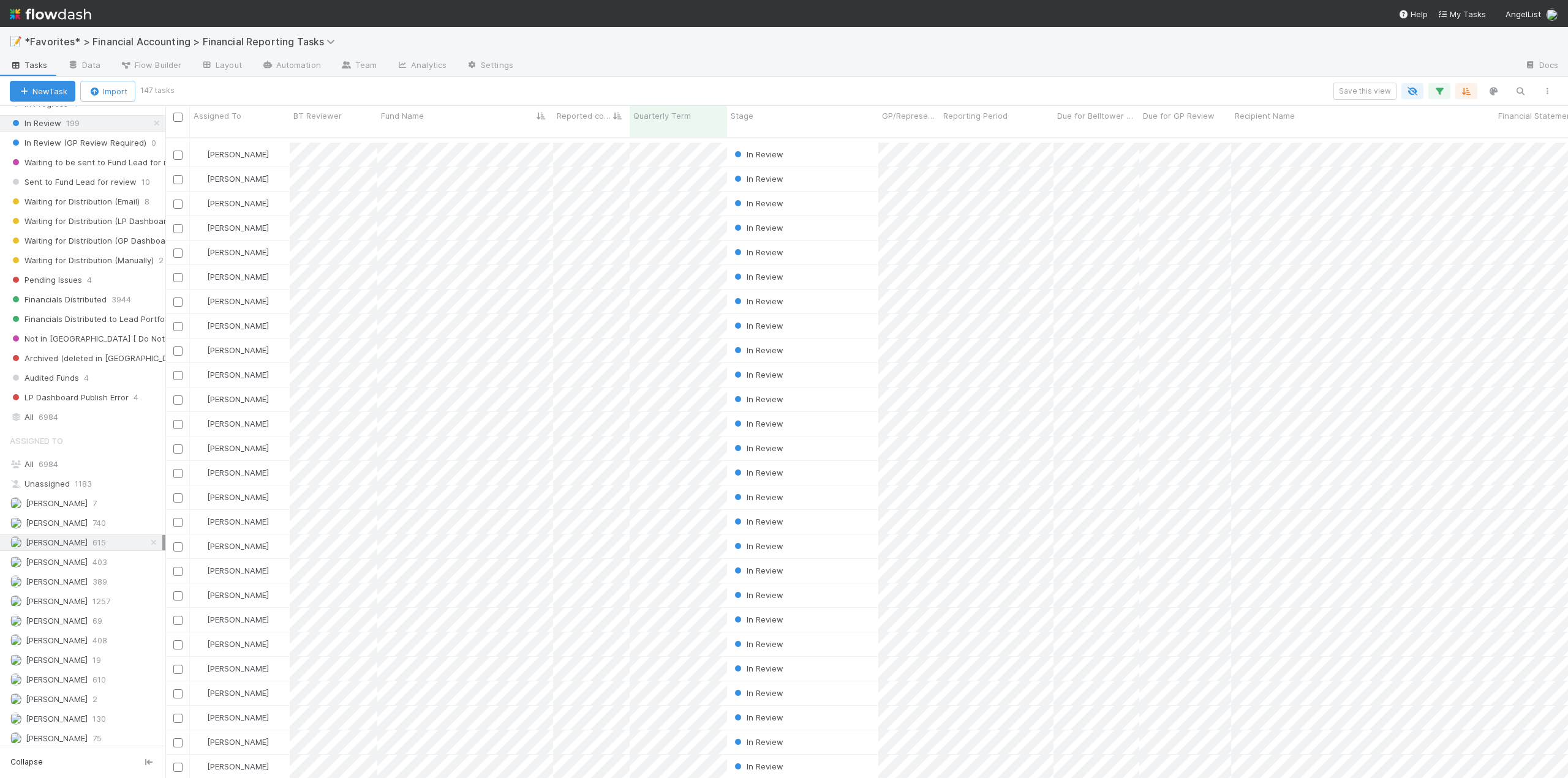
scroll to position [2959, 0]
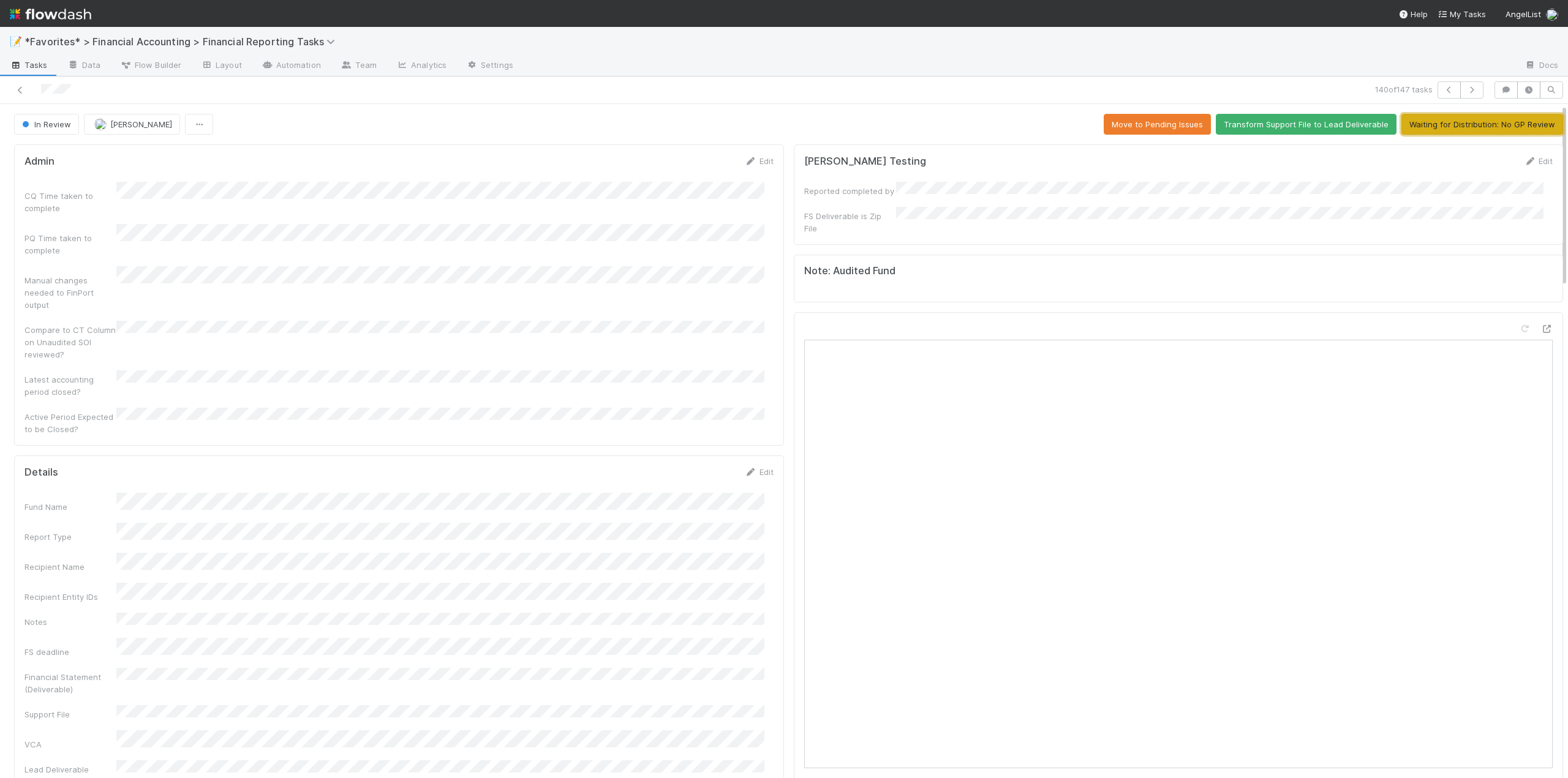
click at [1470, 116] on button "Waiting for Distribution: No GP Review" at bounding box center [1483, 124] width 162 height 21
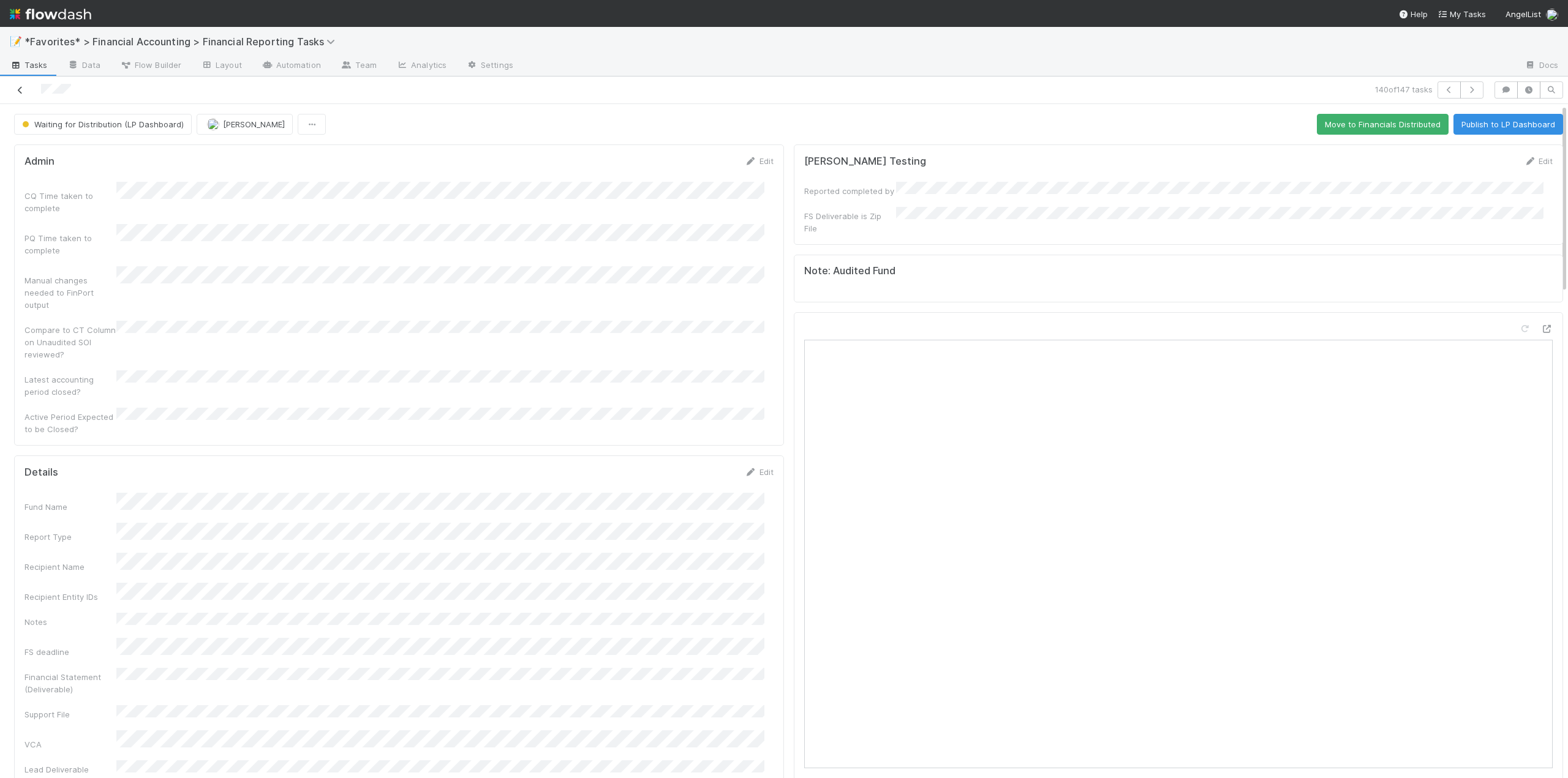
click at [17, 87] on icon at bounding box center [20, 91] width 12 height 8
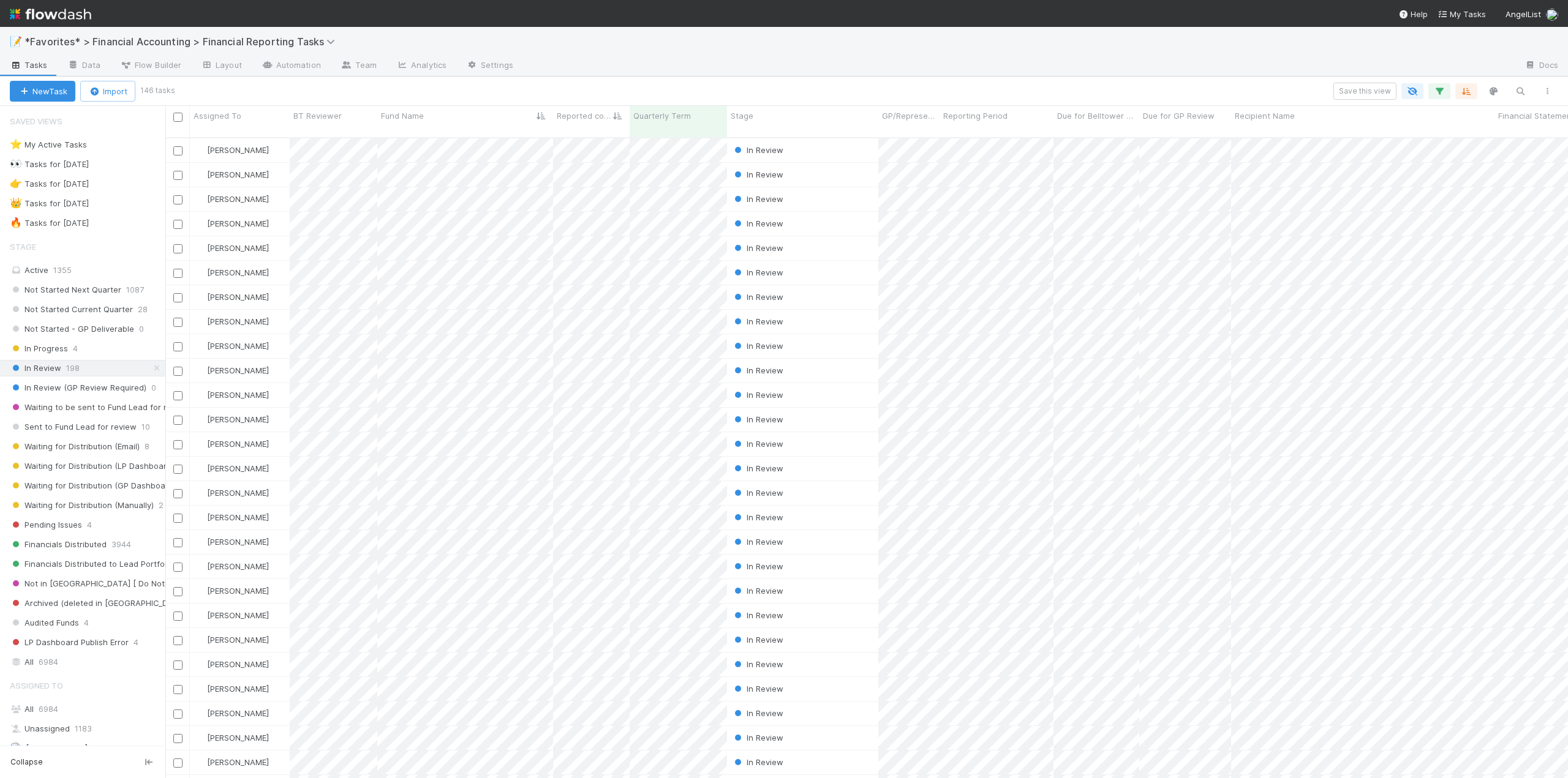
scroll to position [642, 1393]
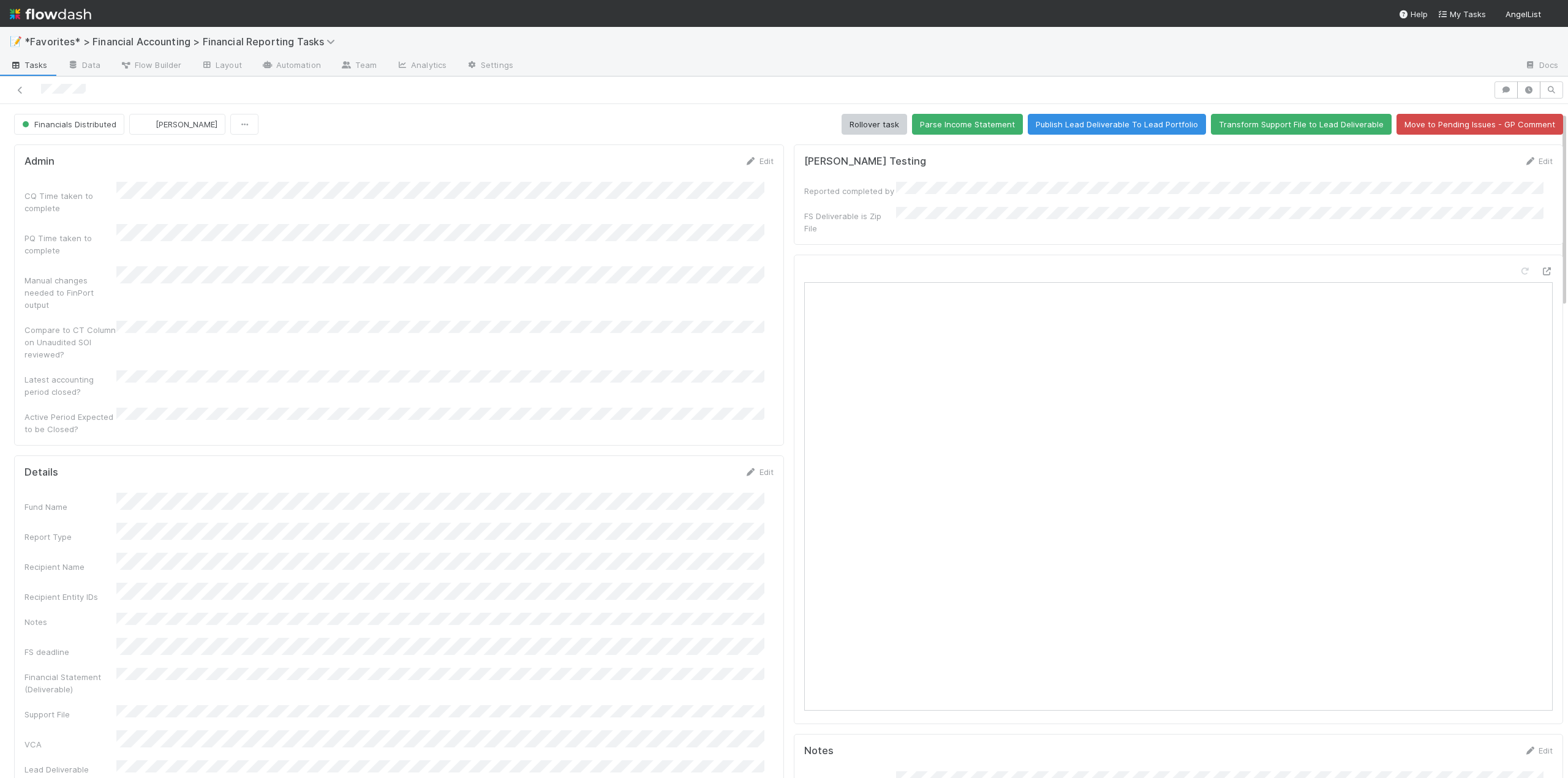
scroll to position [184, 0]
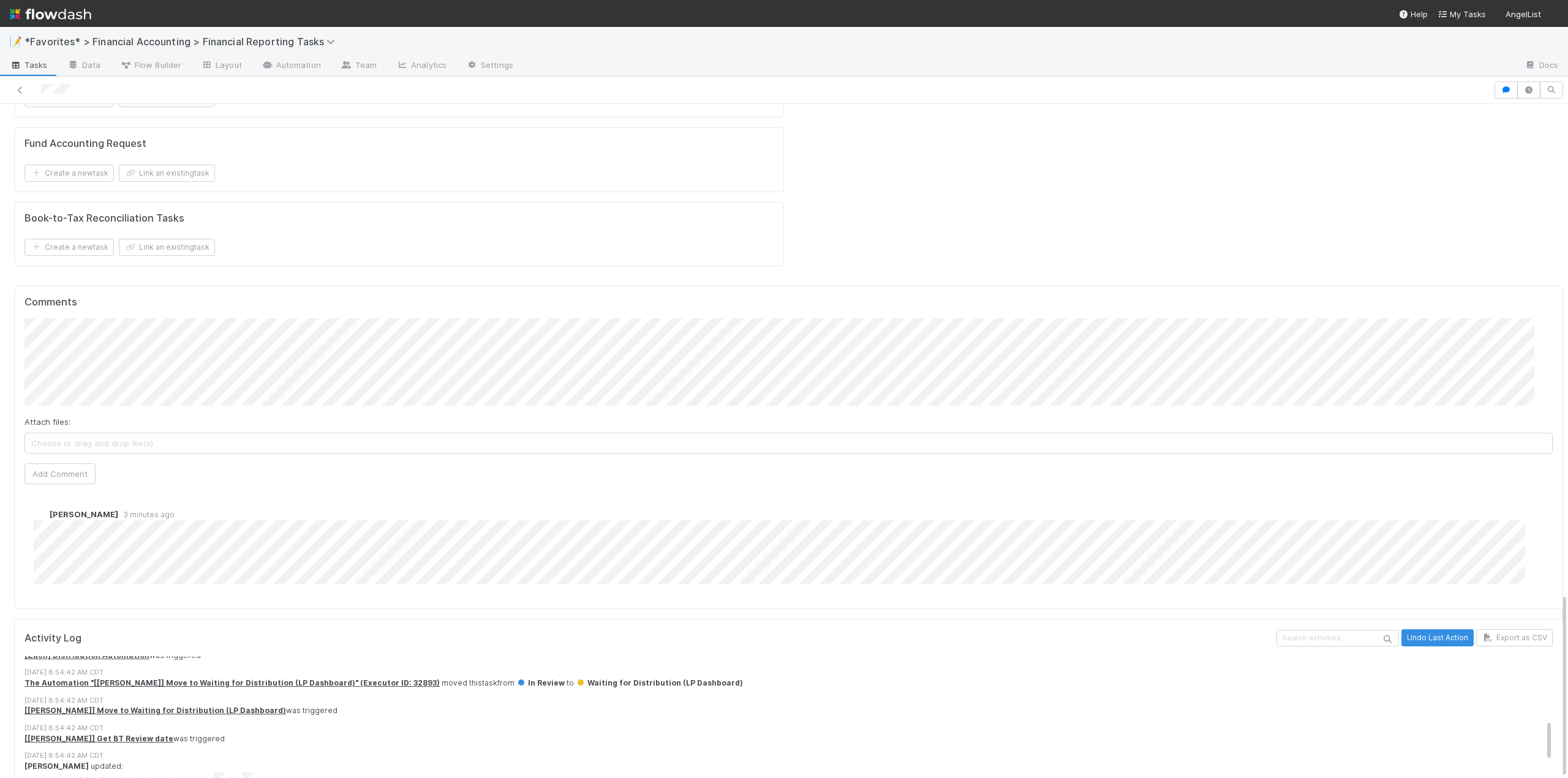
scroll to position [367, 0]
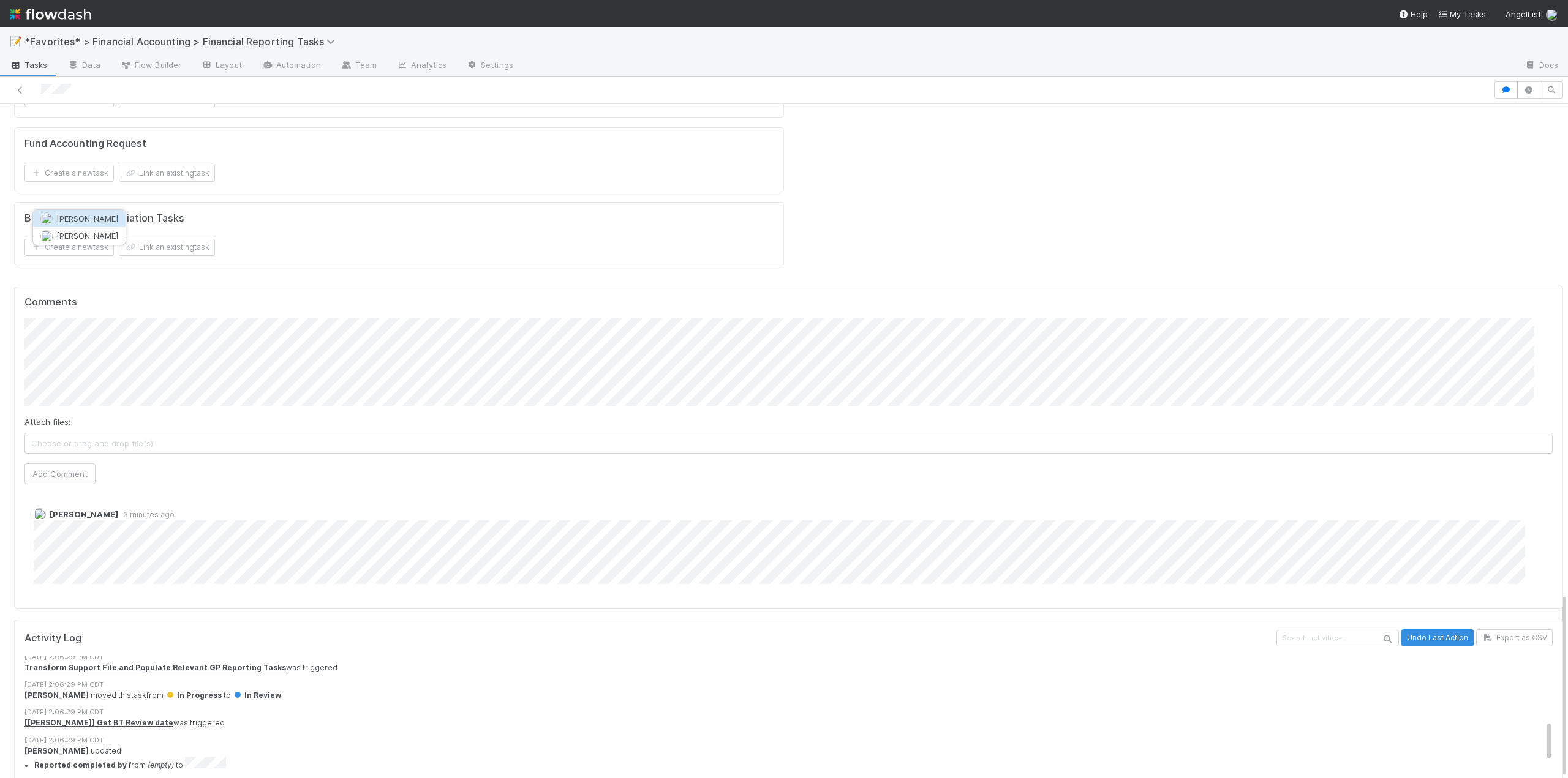
click at [97, 215] on span "[PERSON_NAME]" at bounding box center [87, 218] width 62 height 10
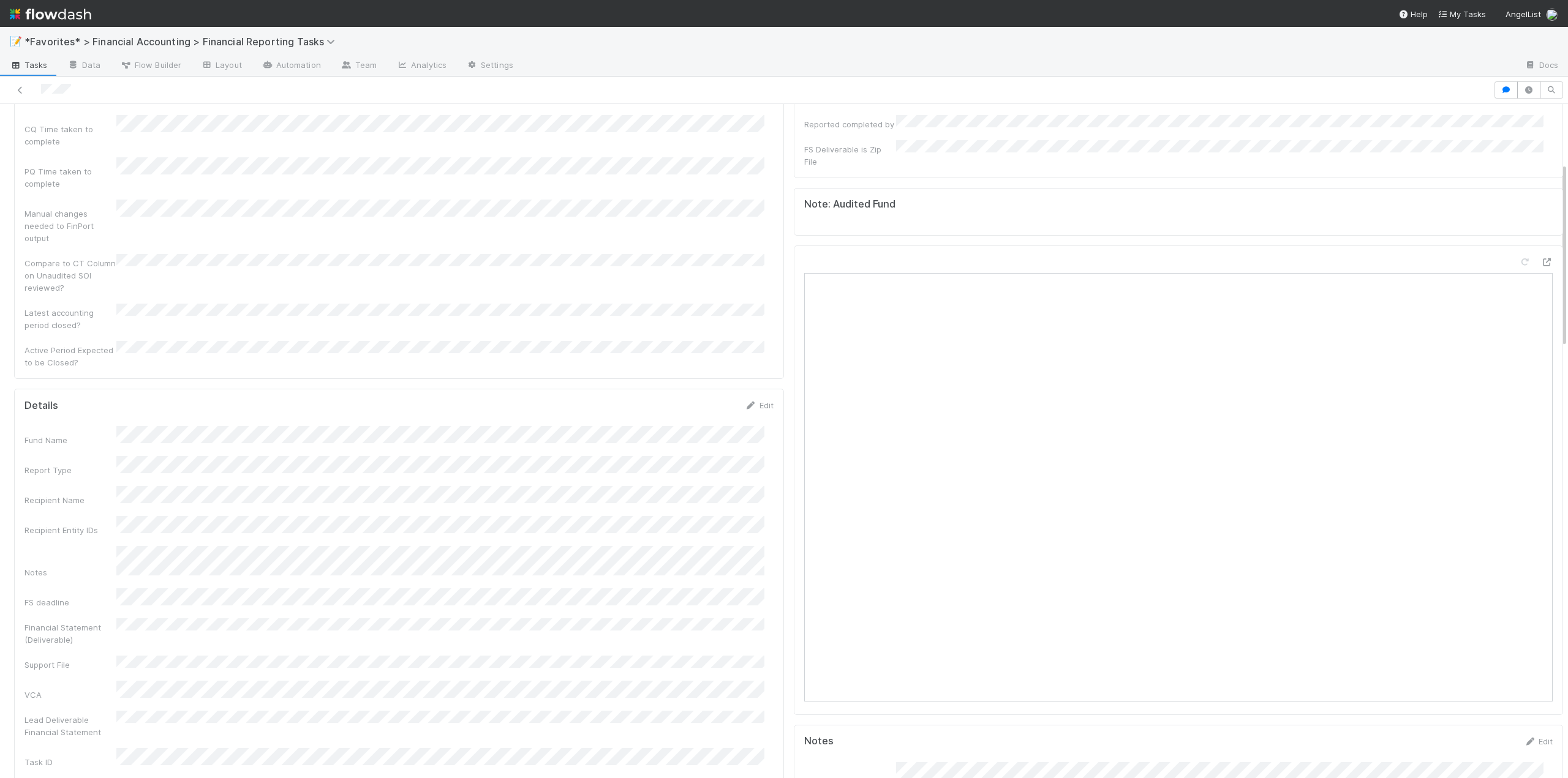
scroll to position [66, 0]
click at [756, 401] on link "Edit" at bounding box center [759, 406] width 29 height 10
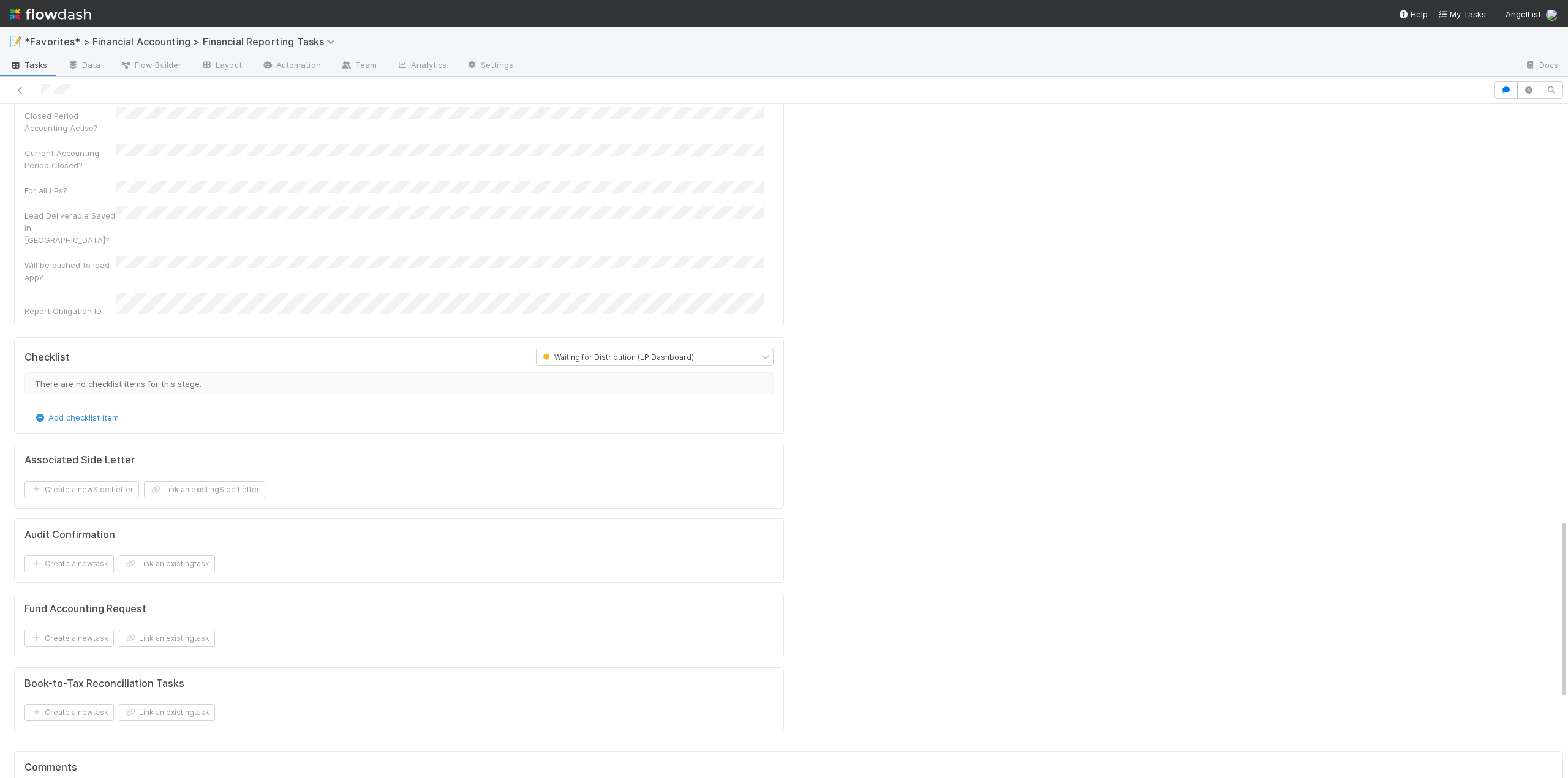
scroll to position [1597, 0]
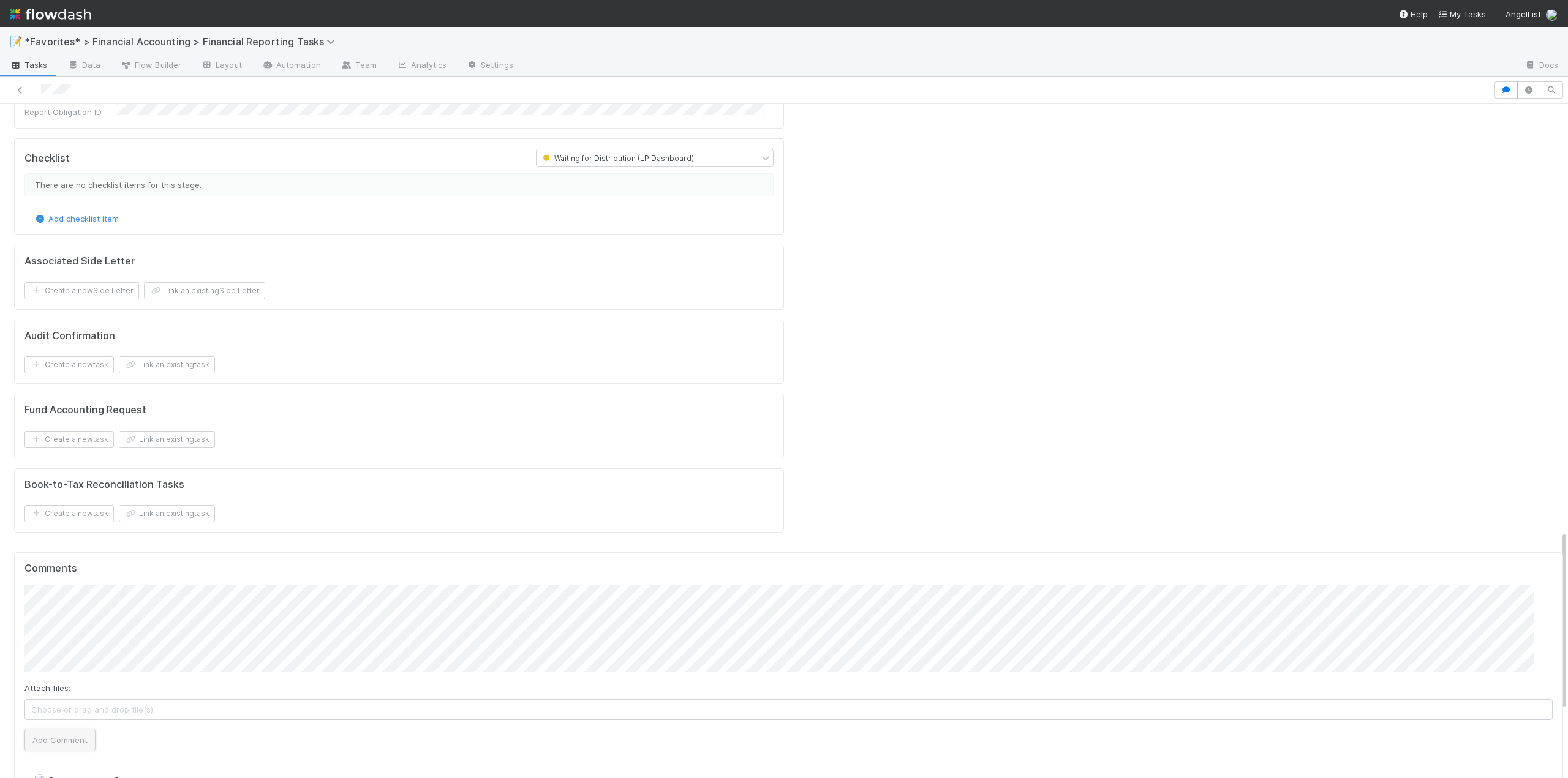
click at [51, 730] on button "Add Comment" at bounding box center [60, 740] width 71 height 21
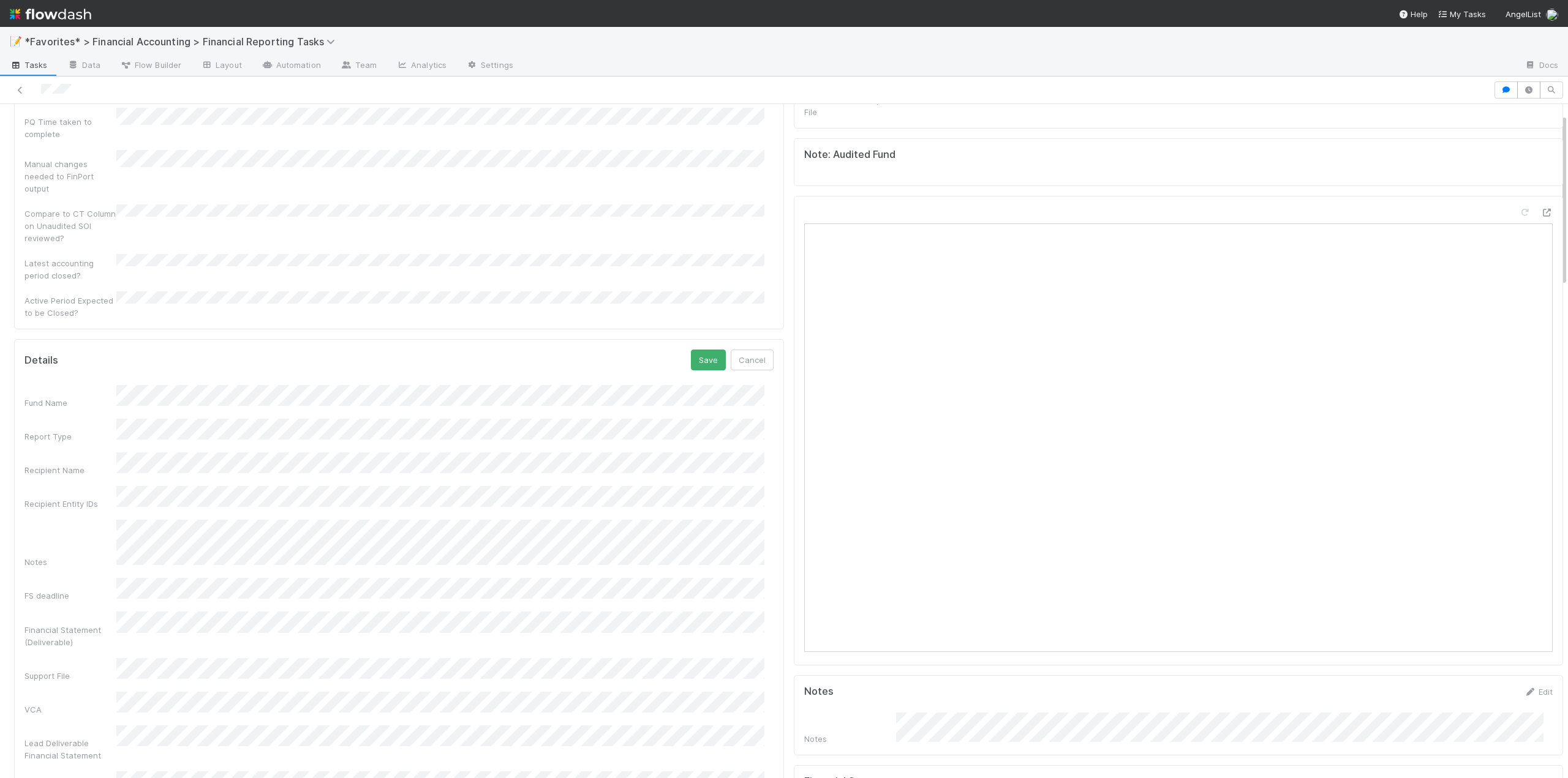
scroll to position [5, 0]
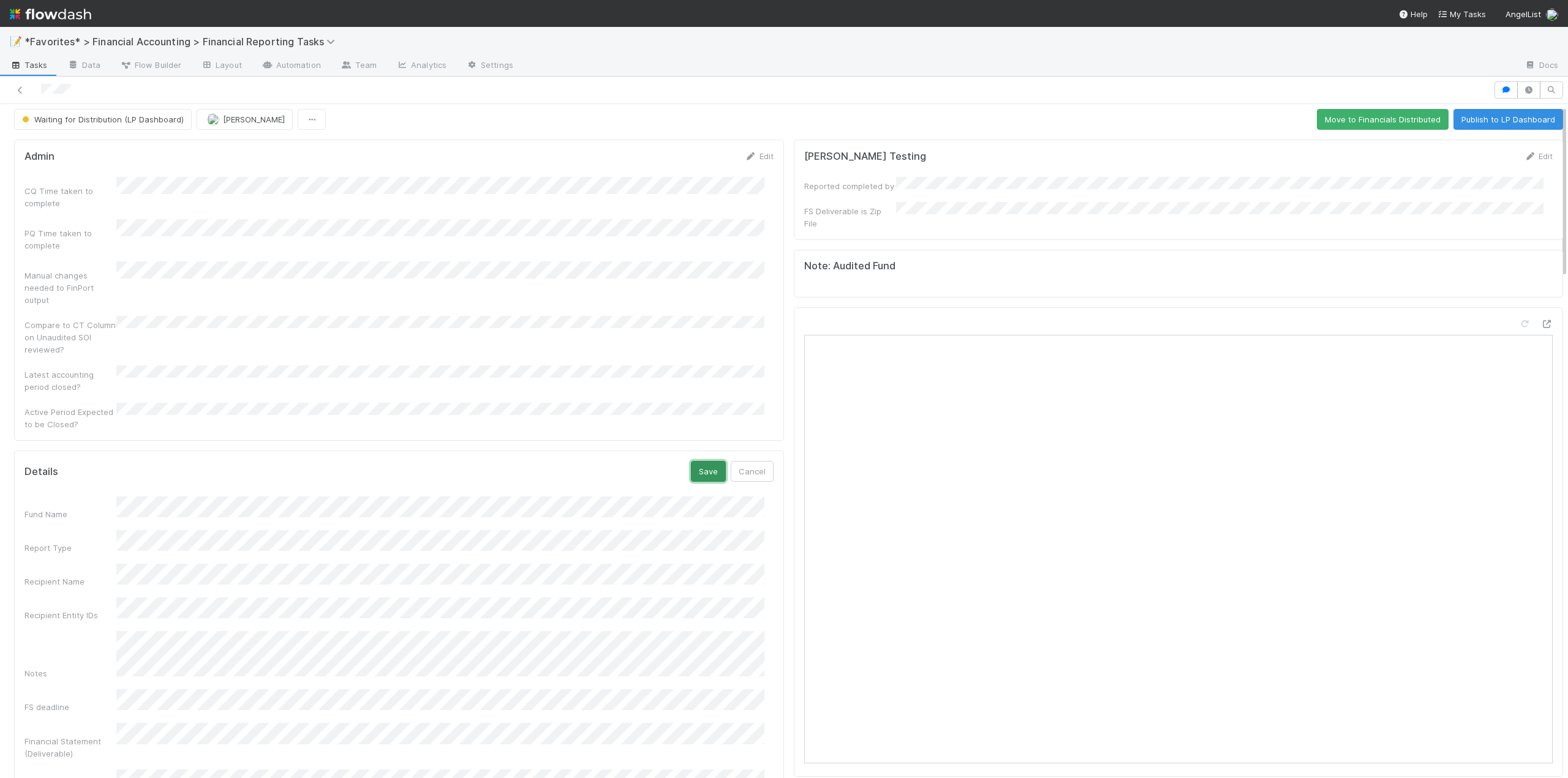
click at [691, 461] on button "Save" at bounding box center [708, 471] width 35 height 21
